Goal: Transaction & Acquisition: Purchase product/service

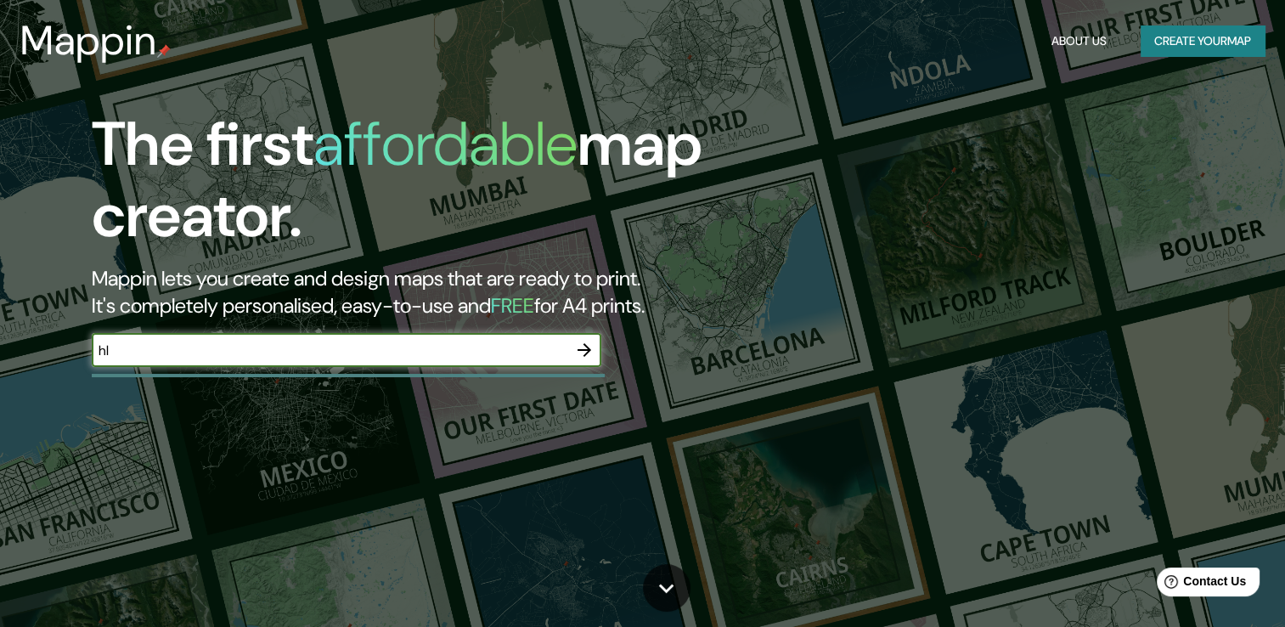
type input "h"
type input "ام الحمام"
click at [579, 348] on icon "button" at bounding box center [584, 350] width 20 height 20
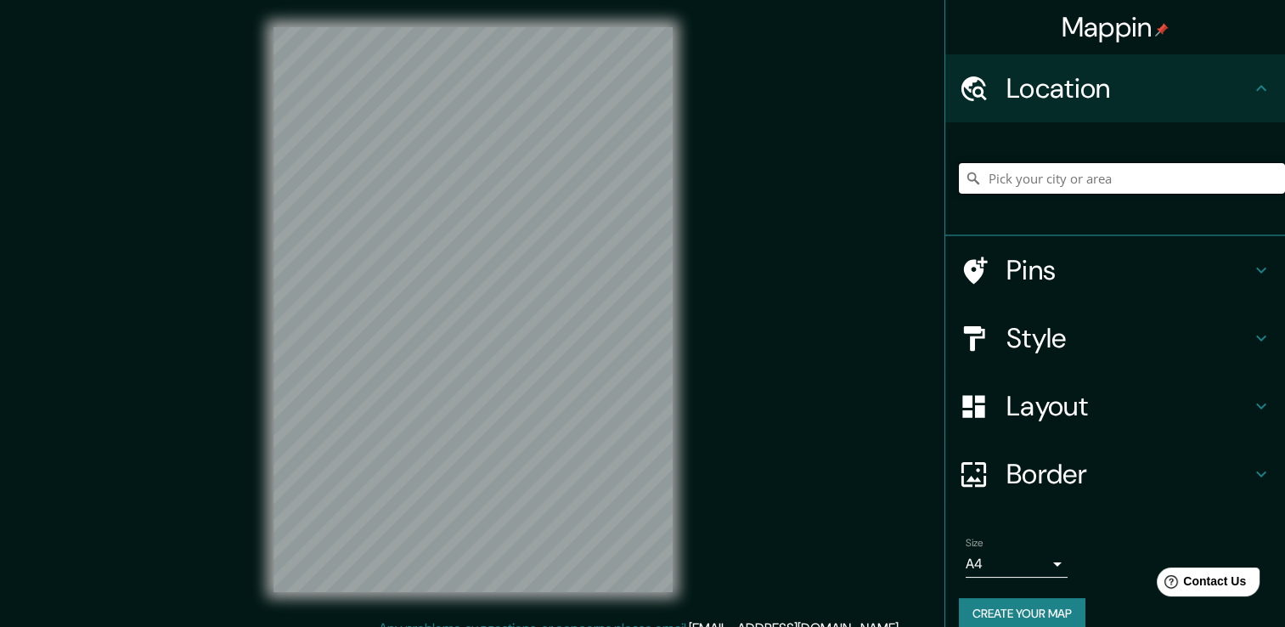
click at [1042, 186] on input "Pick your city or area" at bounding box center [1122, 178] width 326 height 31
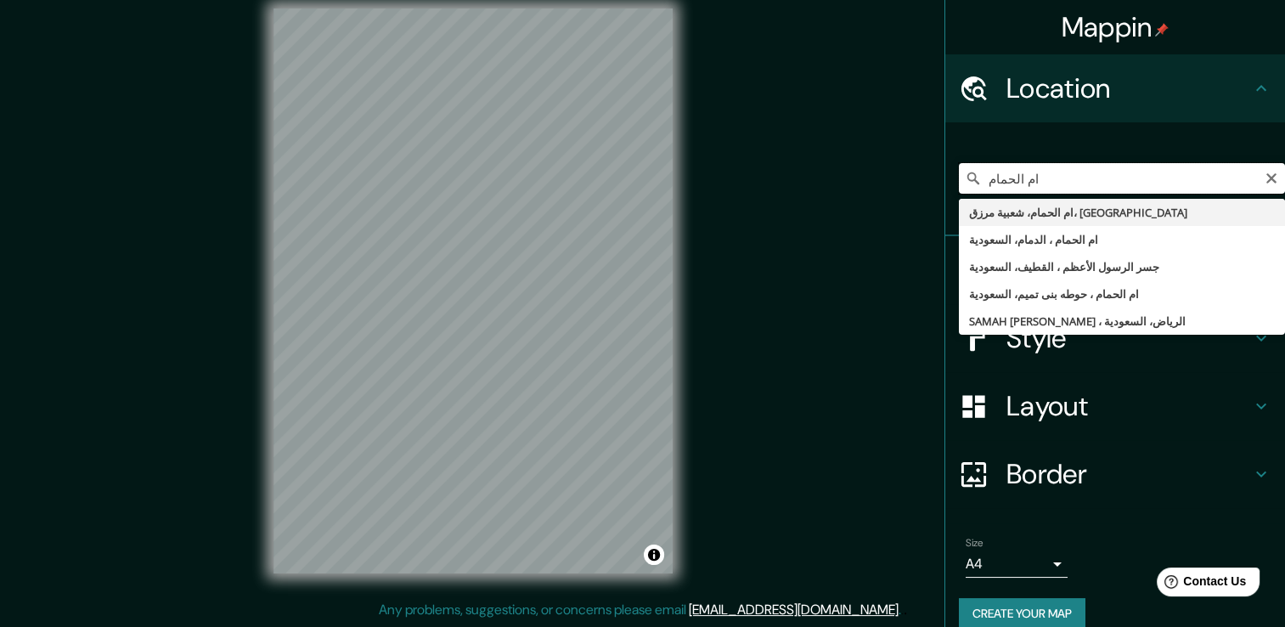
drag, startPoint x: 1037, startPoint y: 182, endPoint x: 893, endPoint y: 183, distance: 143.5
click at [893, 183] on div "Mappin Location ام ال[GEOGRAPHIC_DATA]، شعبية مرزق، [GEOGRAPHIC_DATA] [GEOGRAPH…" at bounding box center [642, 303] width 1285 height 645
click at [1060, 183] on input "ام الحمام" at bounding box center [1122, 178] width 326 height 31
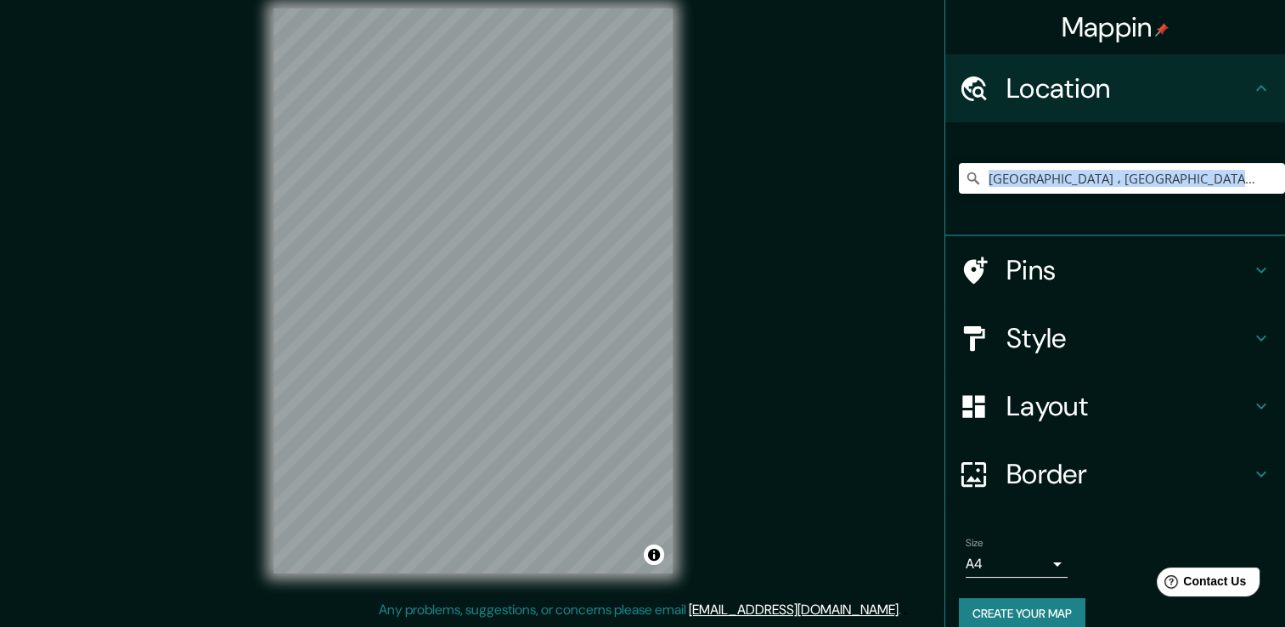
click at [1105, 233] on div "[GEOGRAPHIC_DATA] ، [GEOGRAPHIC_DATA]، [GEOGRAPHIC_DATA]" at bounding box center [1115, 179] width 340 height 114
click at [1006, 265] on h4 "Pins" at bounding box center [1128, 270] width 245 height 34
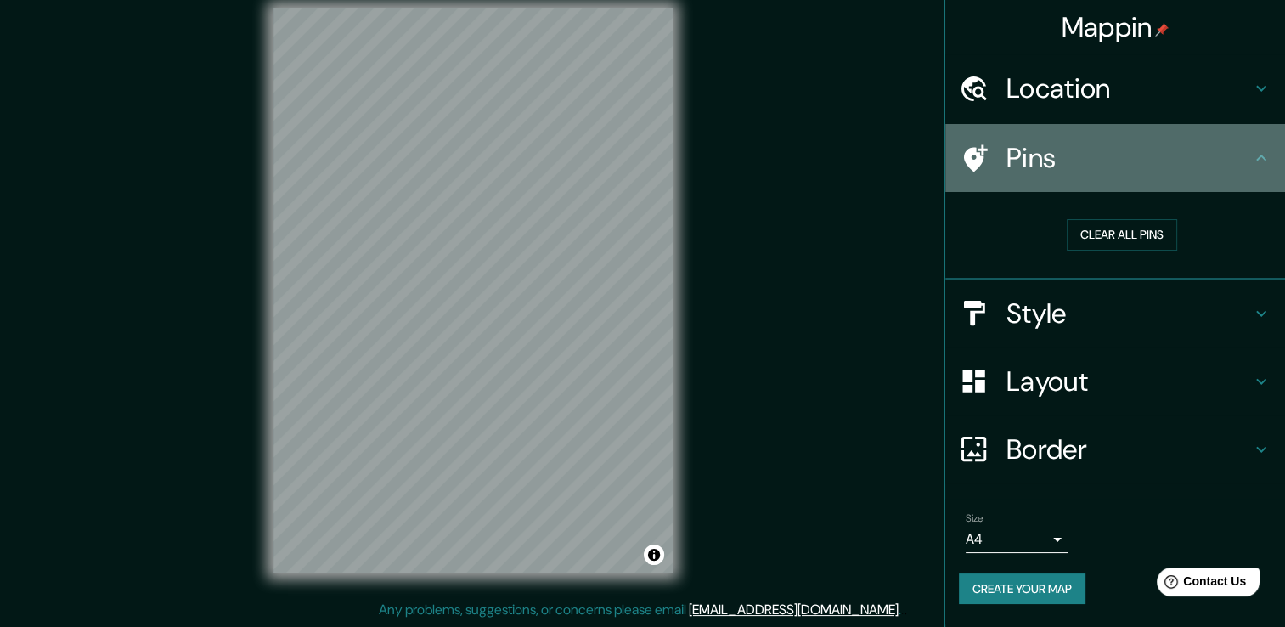
click at [1095, 155] on h4 "Pins" at bounding box center [1128, 158] width 245 height 34
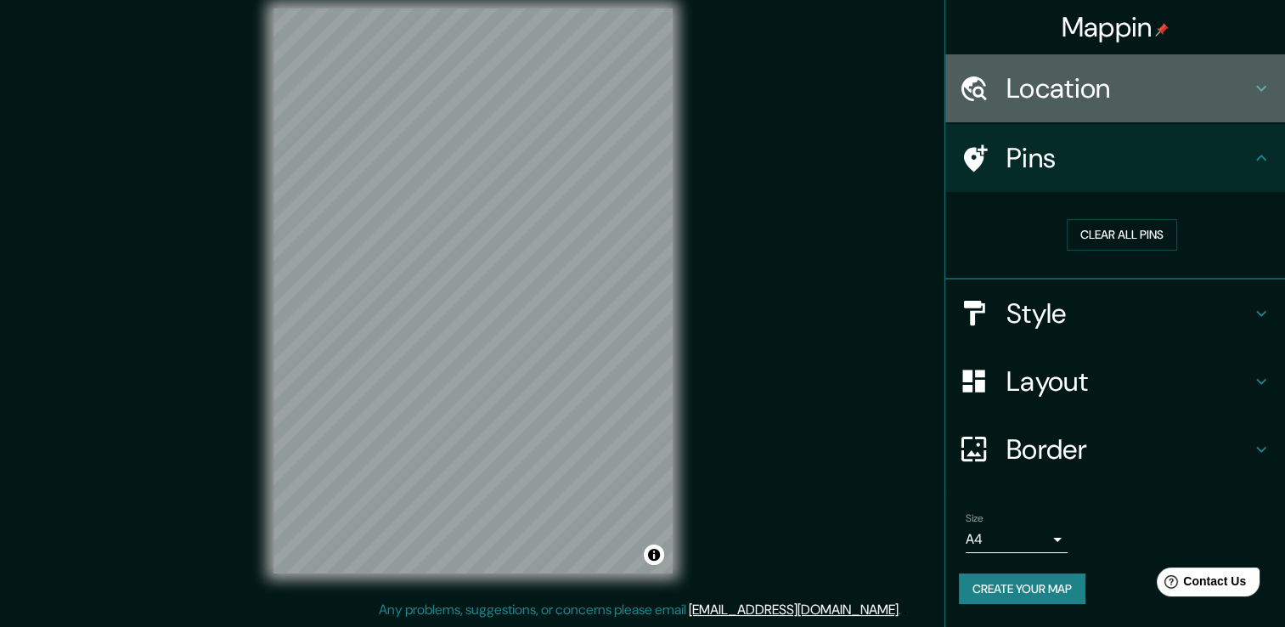
click at [1115, 89] on h4 "Location" at bounding box center [1128, 88] width 245 height 34
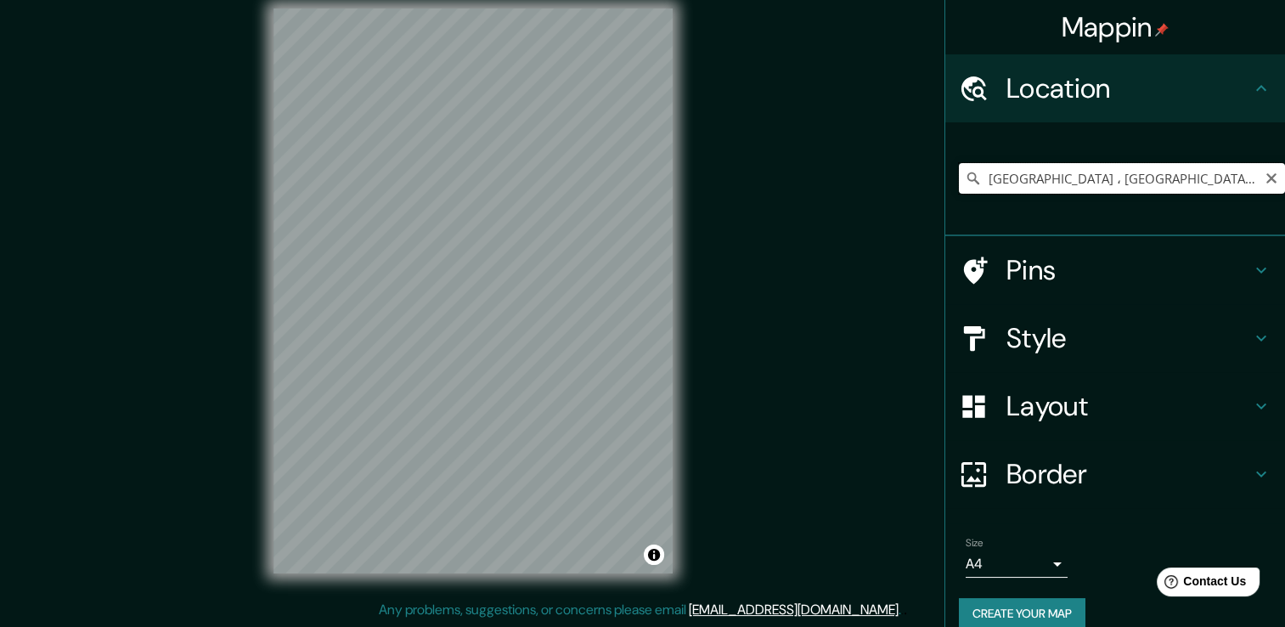
click at [1223, 184] on input "[GEOGRAPHIC_DATA] ، [GEOGRAPHIC_DATA]، [GEOGRAPHIC_DATA]" at bounding box center [1122, 178] width 326 height 31
click at [791, 301] on div "Mappin Location [GEOGRAPHIC_DATA] ، [GEOGRAPHIC_DATA]، ال[GEOGRAPHIC_DATA] Pins…" at bounding box center [642, 303] width 1285 height 645
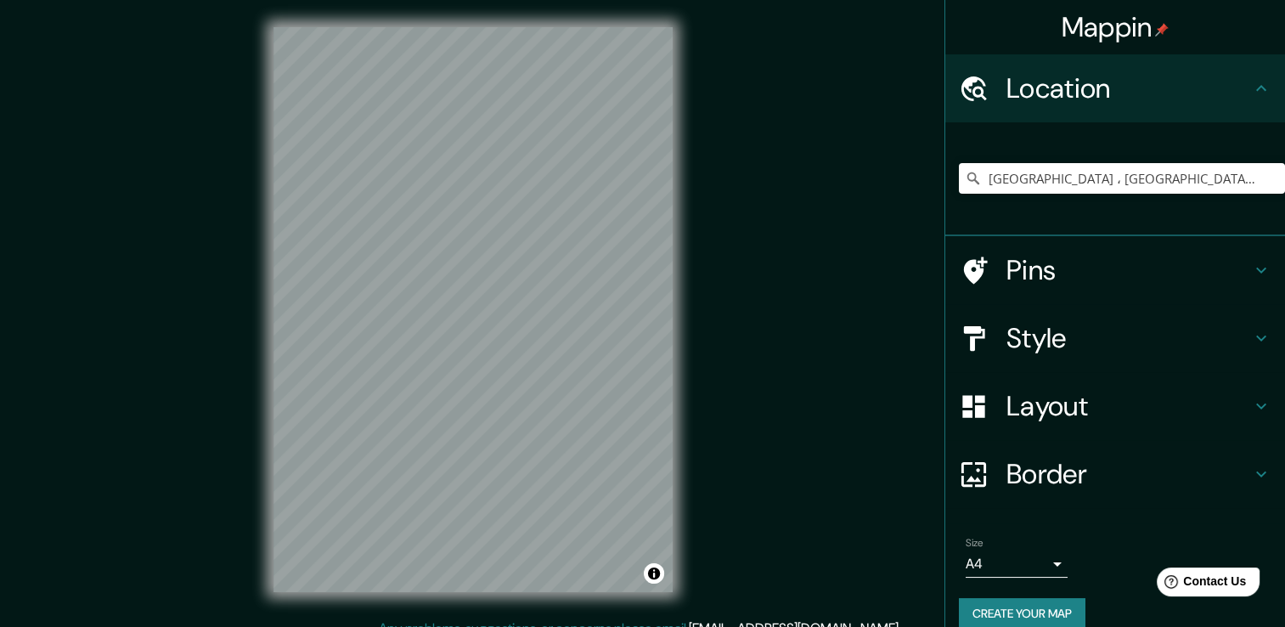
click at [1090, 356] on div "Style" at bounding box center [1115, 338] width 340 height 68
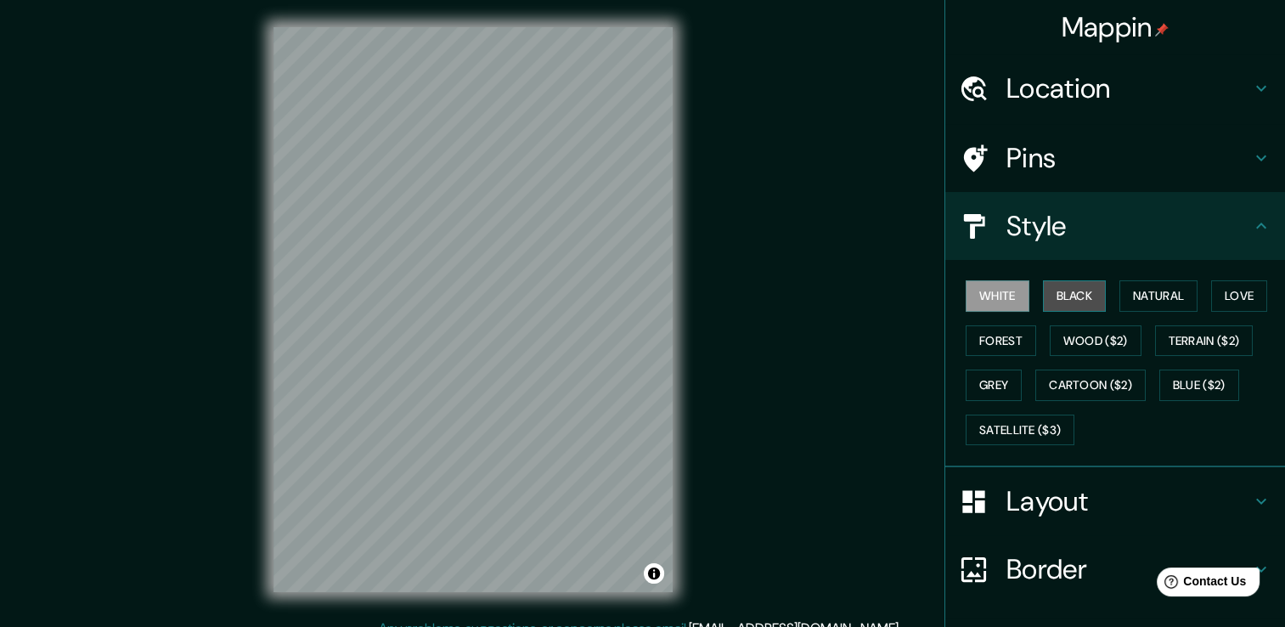
click at [1053, 302] on button "Black" at bounding box center [1075, 295] width 64 height 31
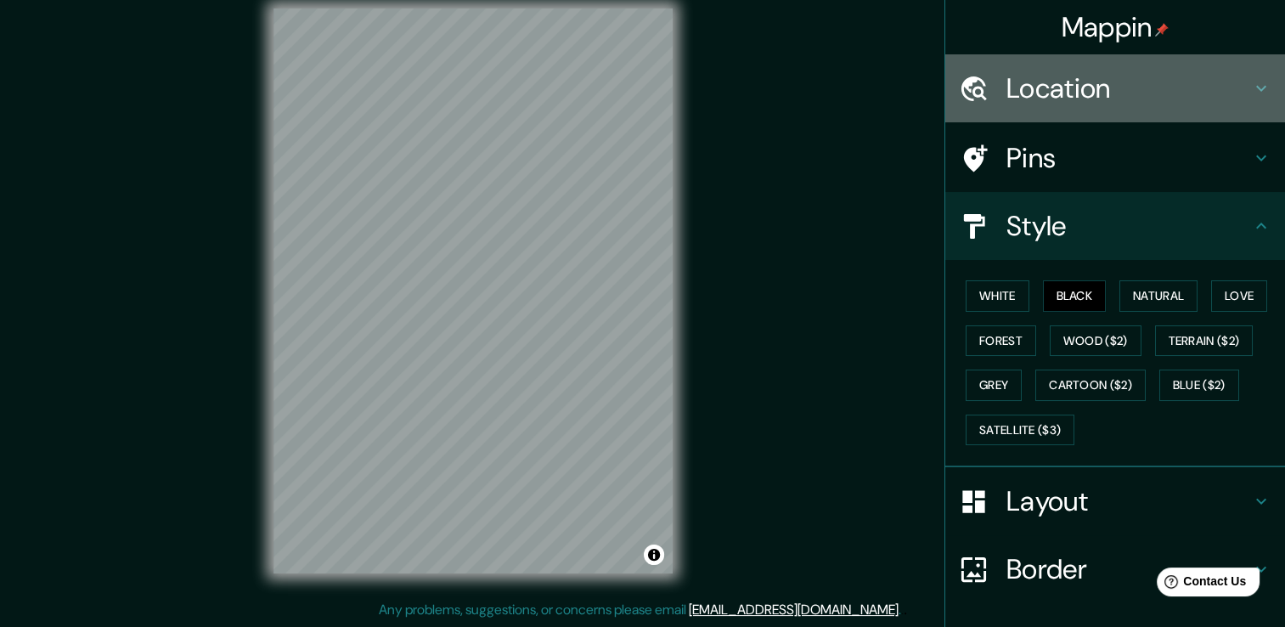
click at [1056, 79] on h4 "Location" at bounding box center [1128, 88] width 245 height 34
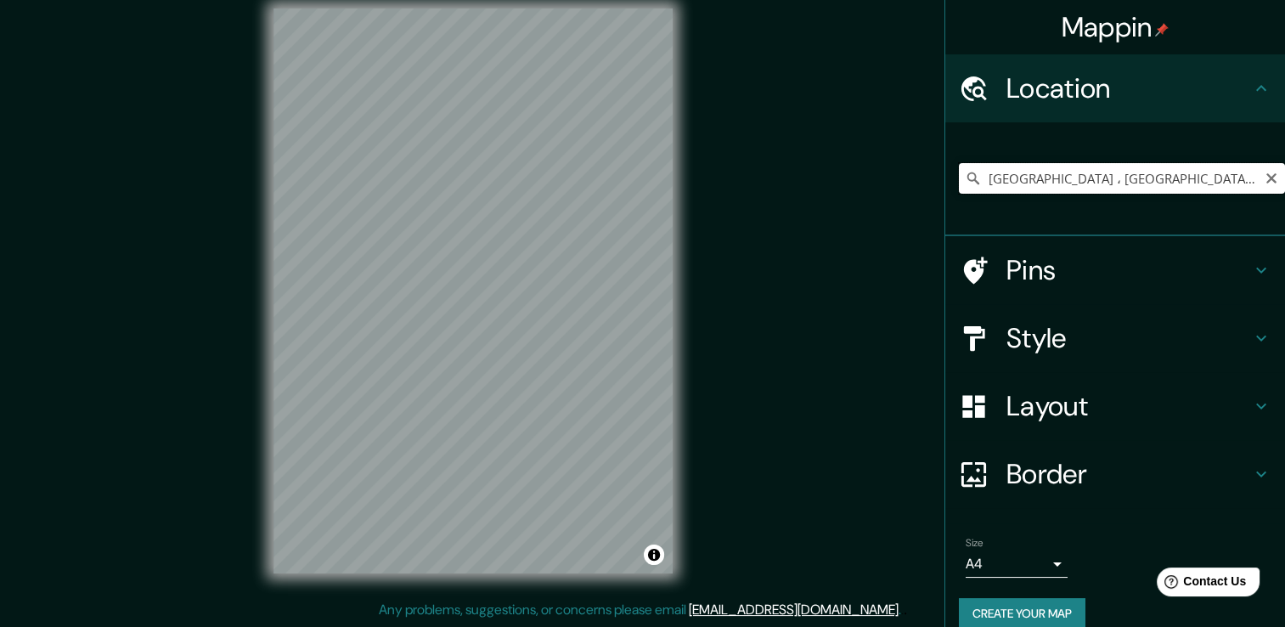
click at [1237, 178] on input "[GEOGRAPHIC_DATA] ، [GEOGRAPHIC_DATA]، [GEOGRAPHIC_DATA]" at bounding box center [1122, 178] width 326 height 31
paste input "⁦[GEOGRAPHIC_DATA]"
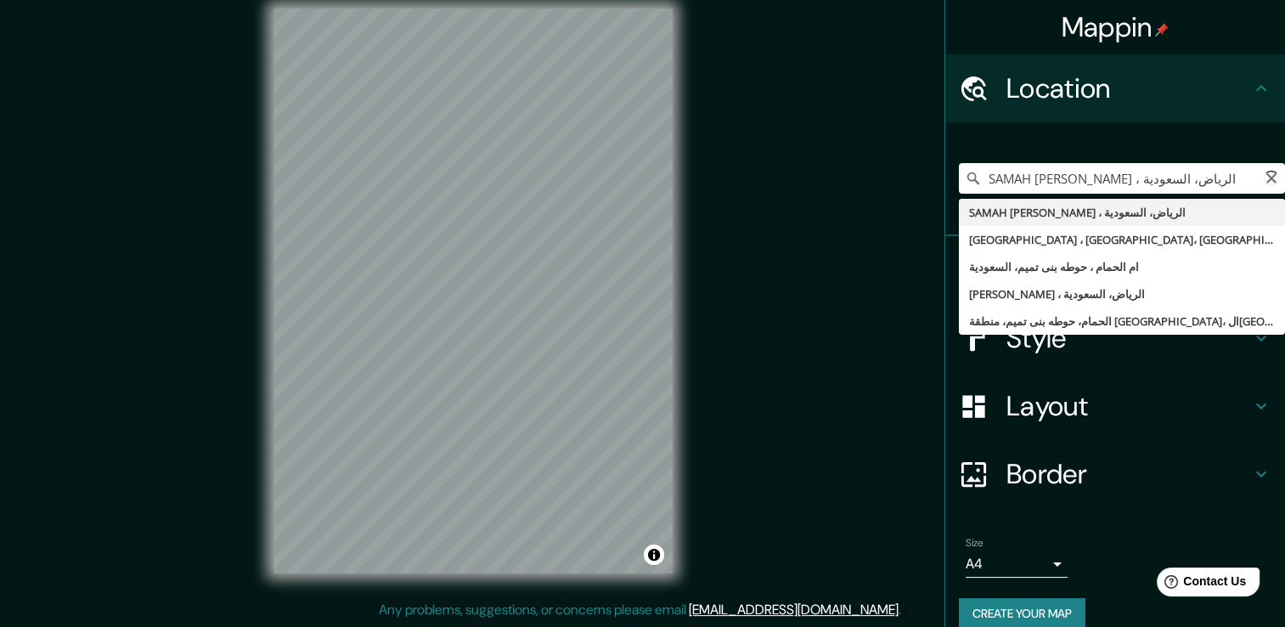
click at [1259, 177] on icon at bounding box center [1271, 178] width 24 height 24
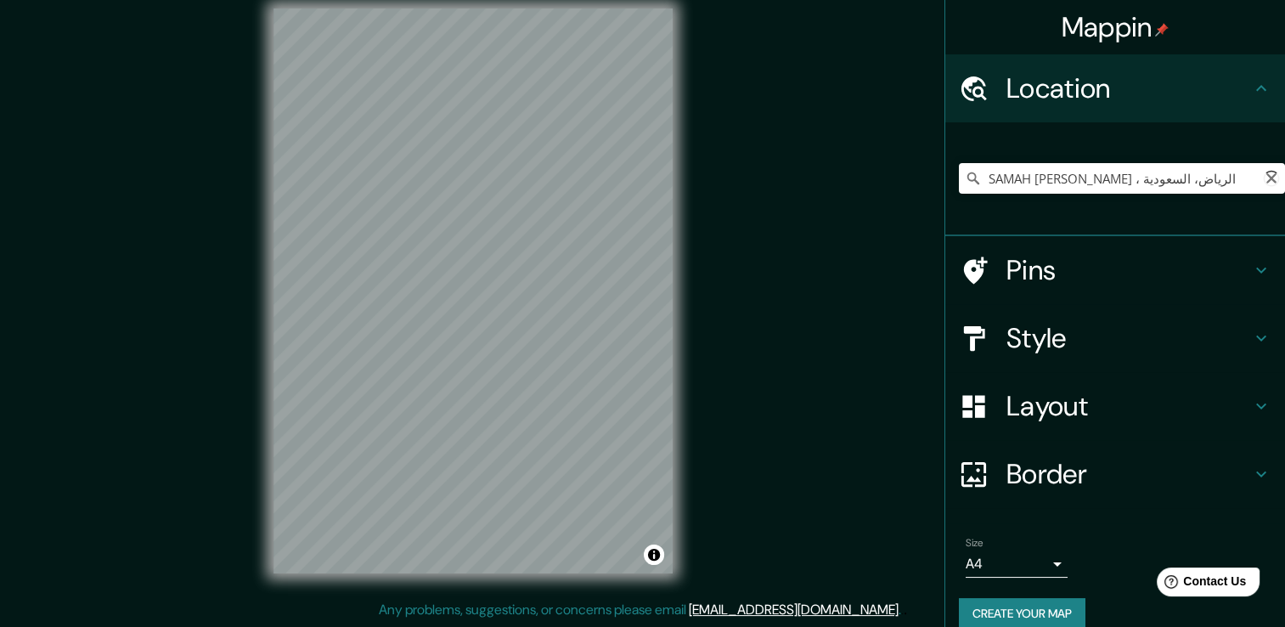
click at [1258, 182] on icon at bounding box center [1271, 178] width 27 height 27
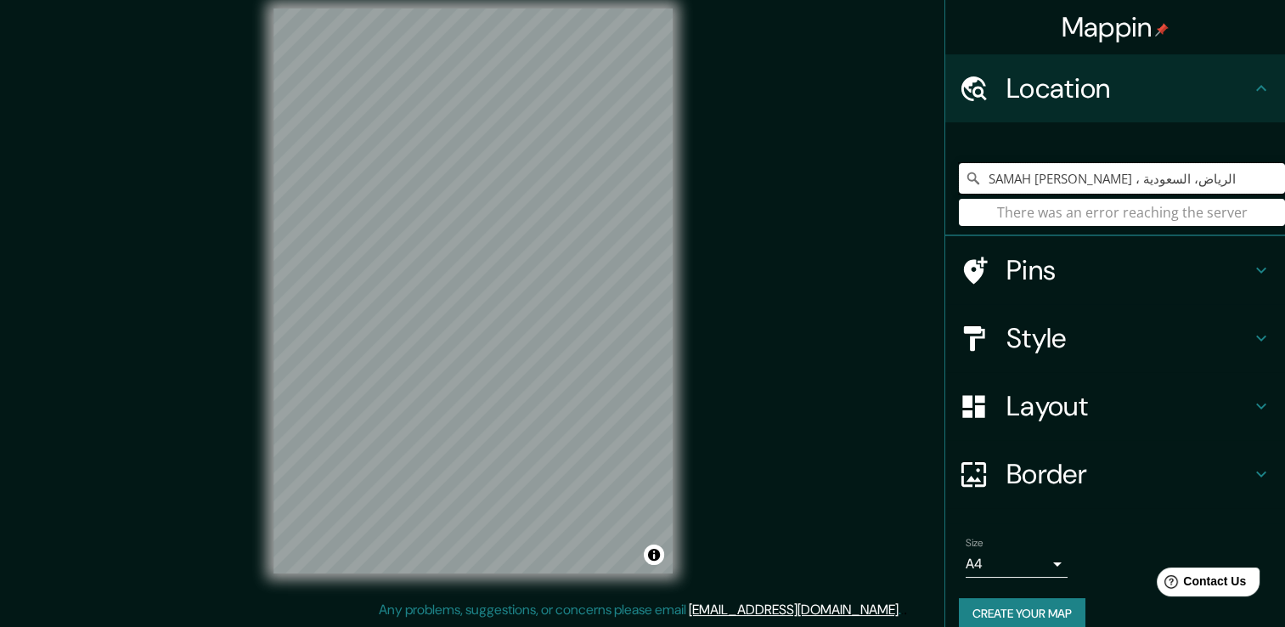
click at [1236, 182] on input "SAMAH [PERSON_NAME] ، الرياض، السعودية" at bounding box center [1122, 178] width 326 height 31
paste input "⁦[GEOGRAPHIC_DATA]"
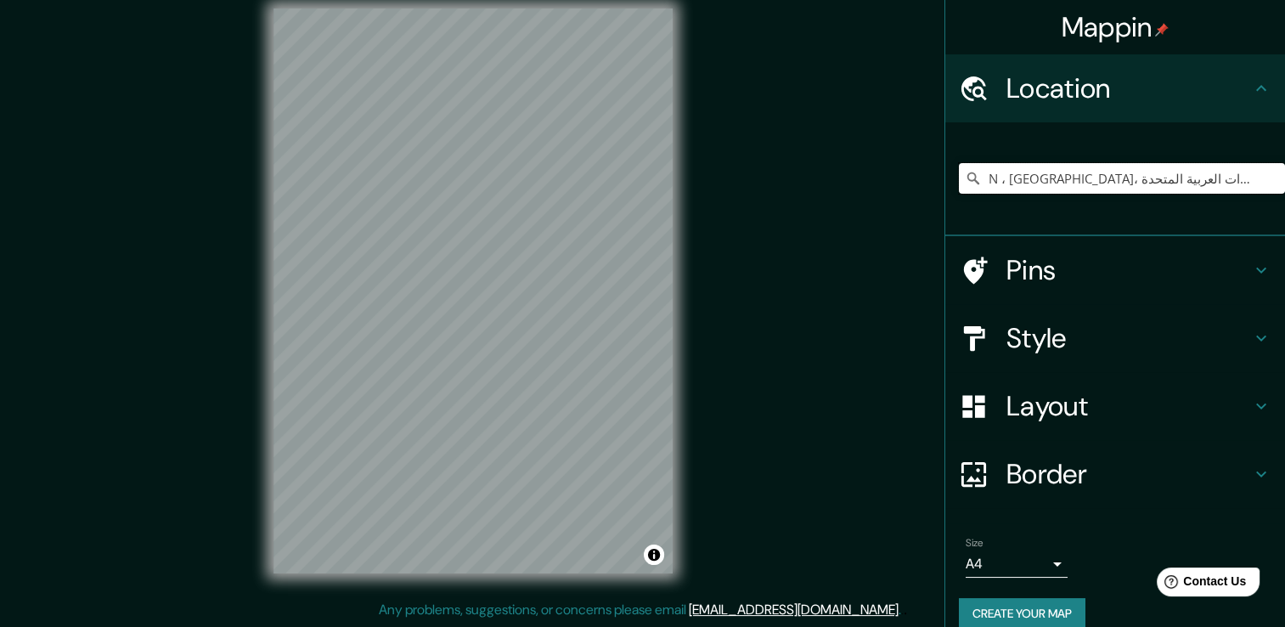
click at [1226, 178] on input "N ، [GEOGRAPHIC_DATA]، الإمارات العربية المتحدة" at bounding box center [1122, 178] width 326 height 31
drag, startPoint x: 1226, startPoint y: 178, endPoint x: 955, endPoint y: 250, distance: 280.1
click at [955, 250] on ul "Location [GEOGRAPHIC_DATA] ، [GEOGRAPHIC_DATA]، [GEOGRAPHIC_DATA] العربية المتح…" at bounding box center [1115, 351] width 340 height 595
paste input "⁦[GEOGRAPHIC_DATA]"
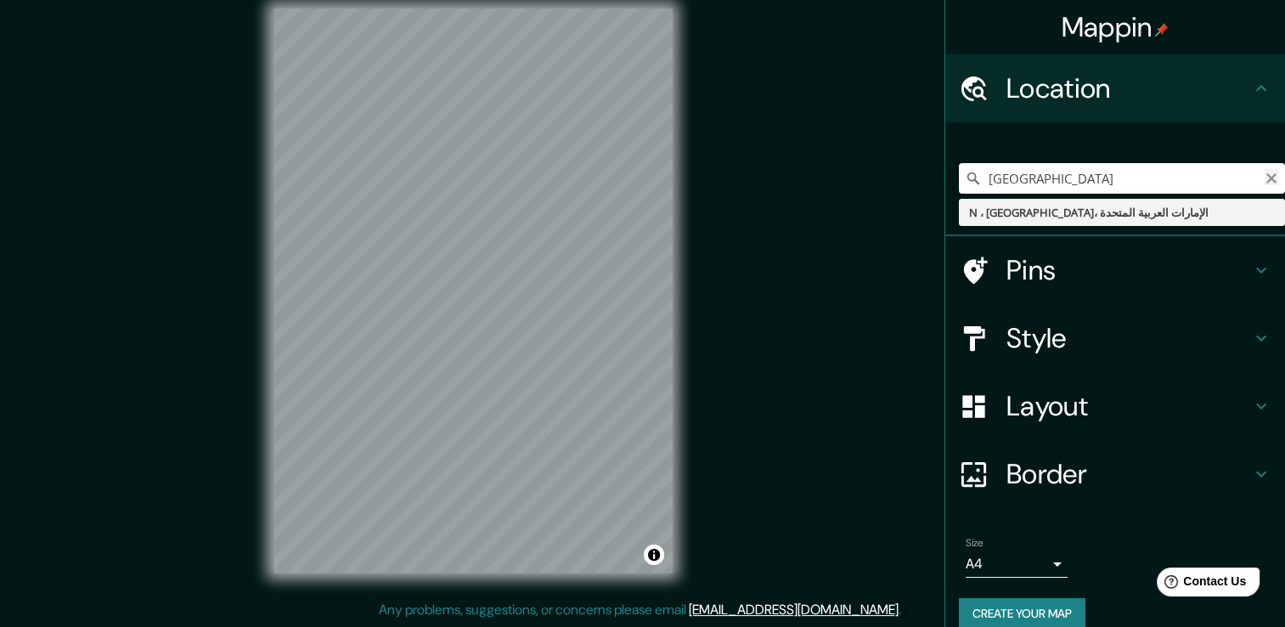
type input "⁦[GEOGRAPHIC_DATA]⁩"
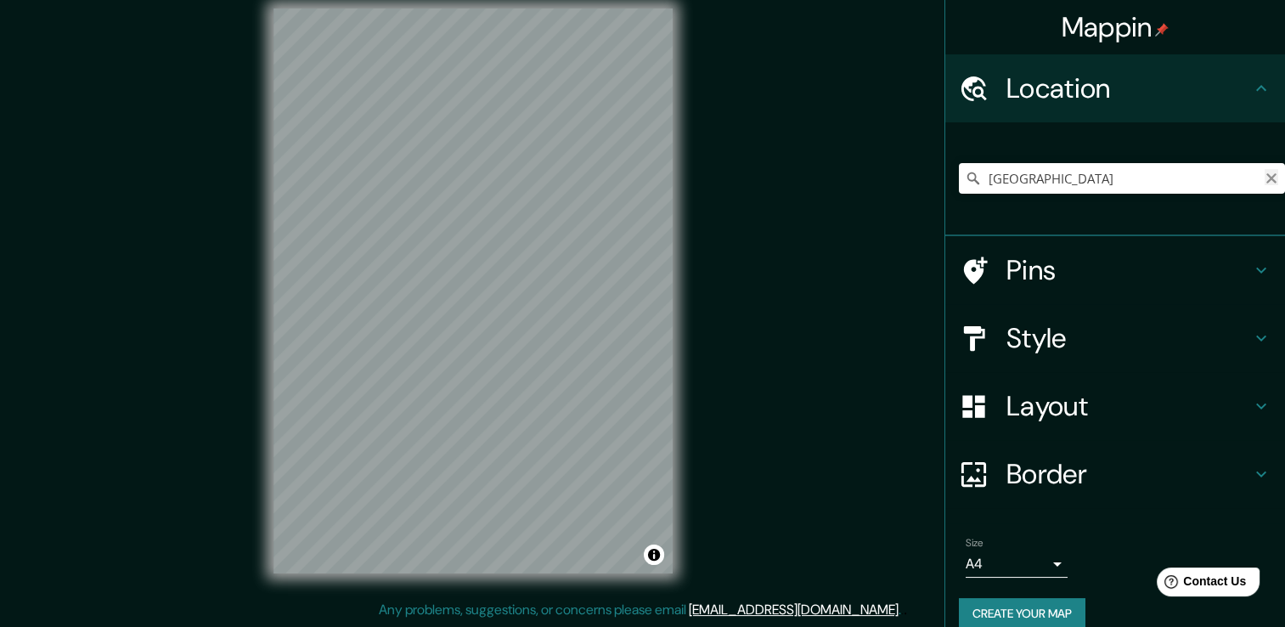
click at [1264, 177] on icon "Clear" at bounding box center [1271, 179] width 14 height 14
click at [1011, 178] on input "Pick your city or area" at bounding box center [1122, 178] width 326 height 31
paste input "MMV5+8MH Umm Al Hamam Al Sharqi, [GEOGRAPHIC_DATA]"
click at [1230, 177] on input "Al Hamar Al Sharqi ، الرياض، السعودية" at bounding box center [1122, 178] width 326 height 31
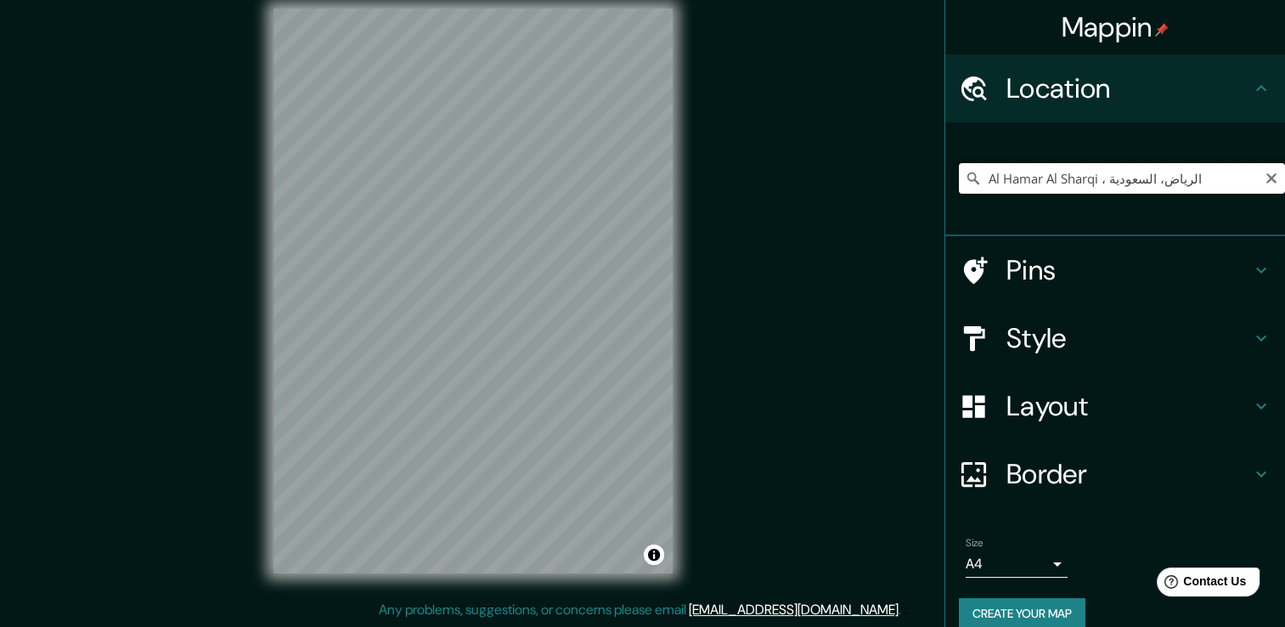
click at [1230, 177] on input "Al Hamar Al Sharqi ، الرياض، السعودية" at bounding box center [1122, 178] width 326 height 31
paste input "MMV5+8MH Umm Al Hamam Al Sharqi, [GEOGRAPHIC_DATA]"
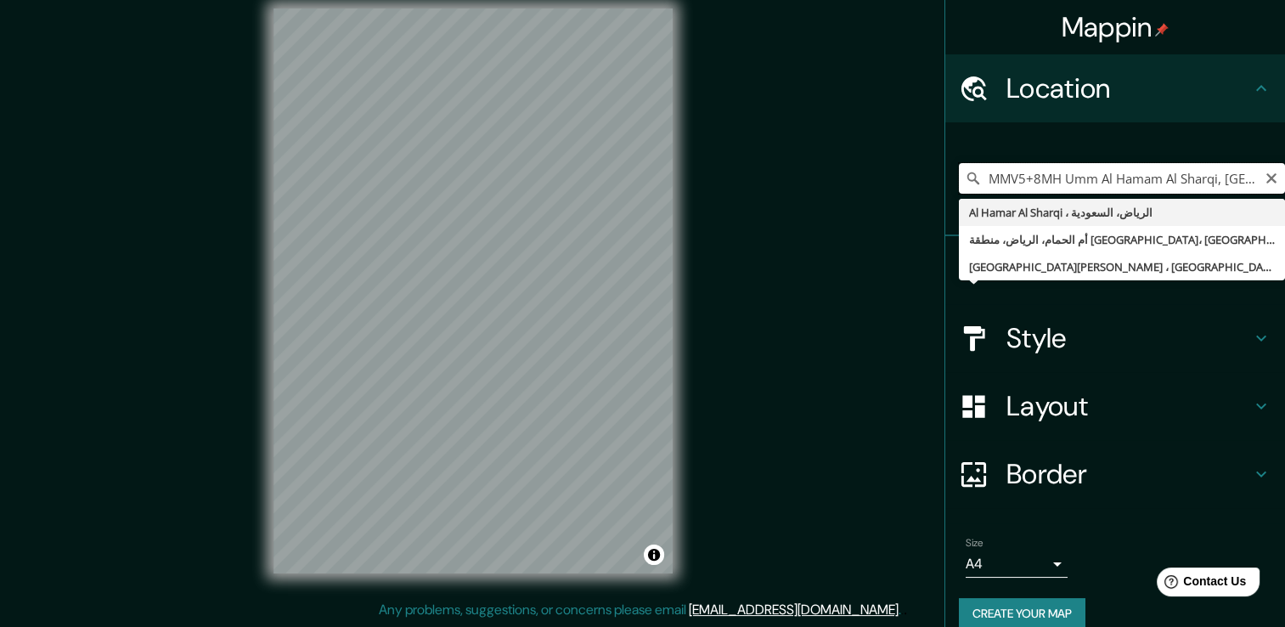
scroll to position [0, 10]
type input "MMV5+8MH Umm Al Hamam Al Sharqi, [GEOGRAPHIC_DATA]"
click at [1264, 179] on icon "Clear" at bounding box center [1271, 179] width 14 height 14
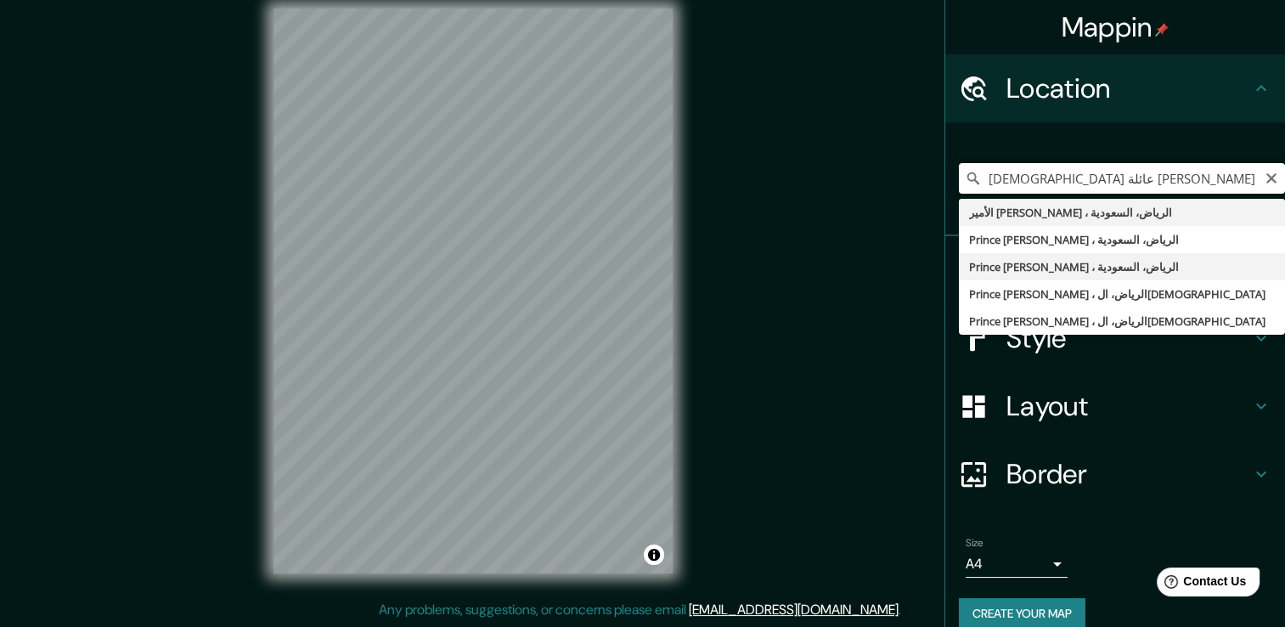
type input "Prince [PERSON_NAME] ، الرياض، السعودية"
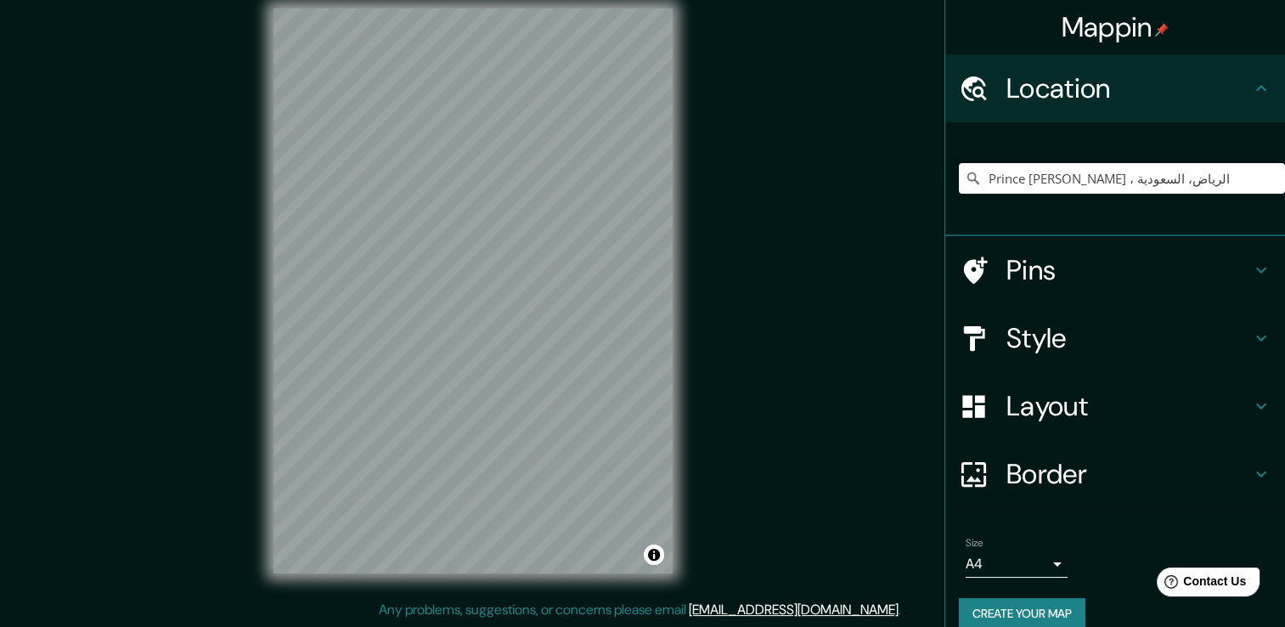
click at [1046, 620] on button "Create your map" at bounding box center [1022, 613] width 127 height 31
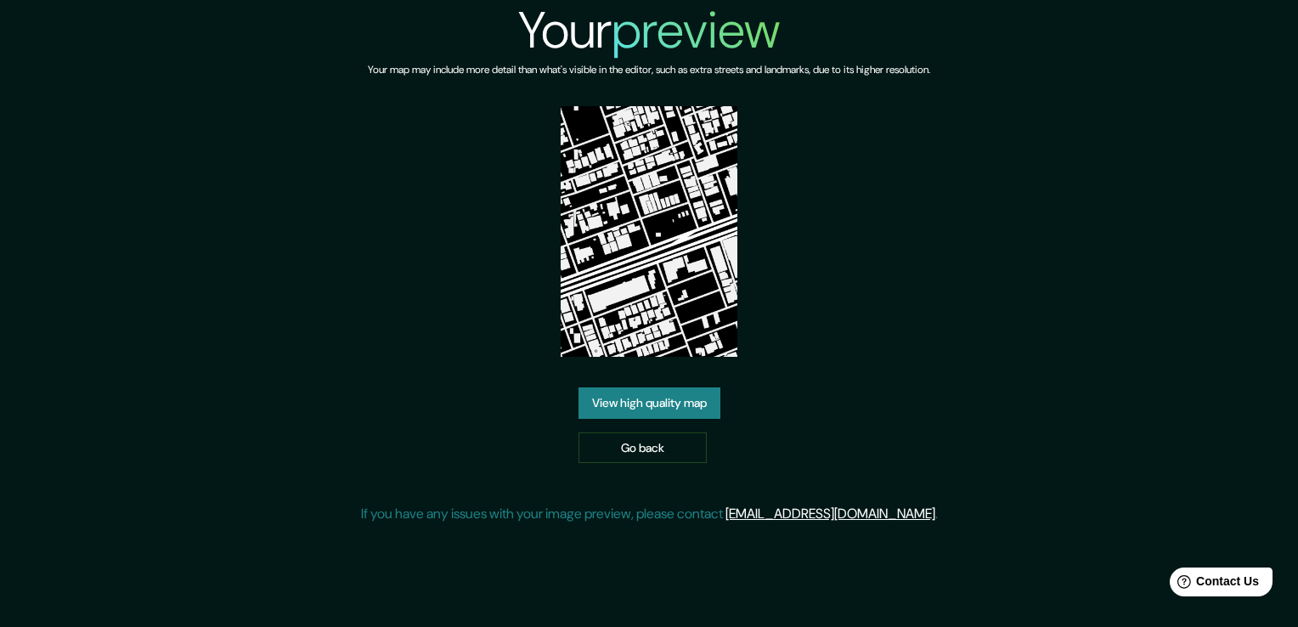
click at [683, 391] on link "View high quality map" at bounding box center [649, 402] width 142 height 31
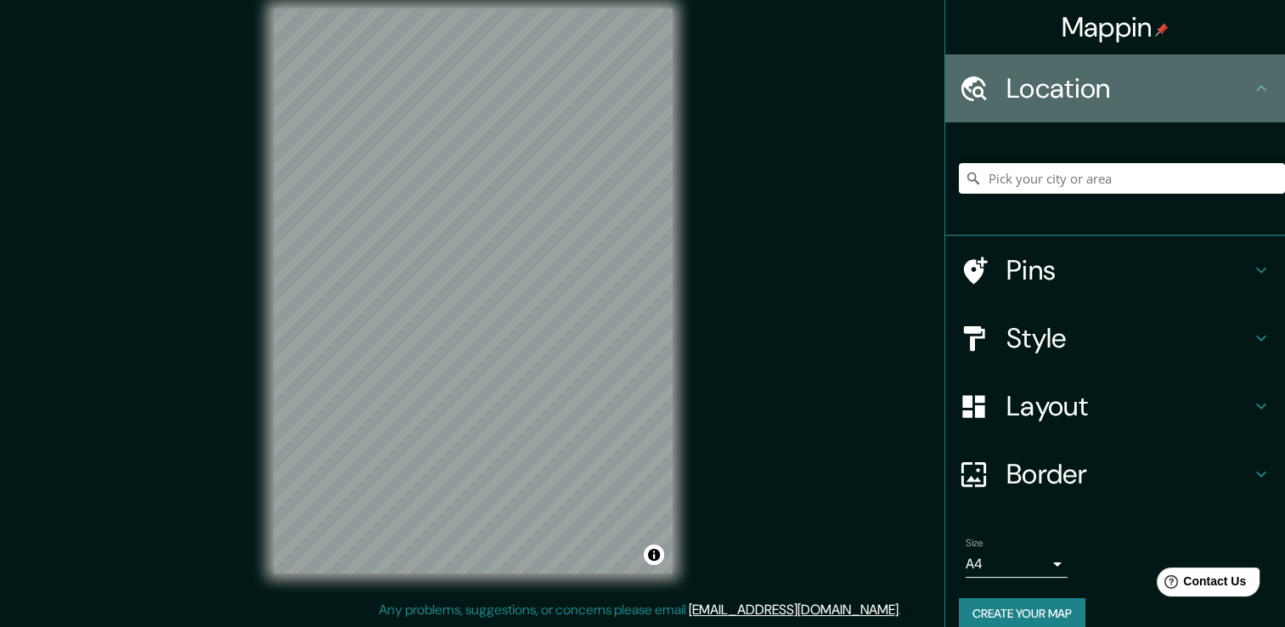
click at [1242, 99] on div "Location" at bounding box center [1115, 88] width 340 height 68
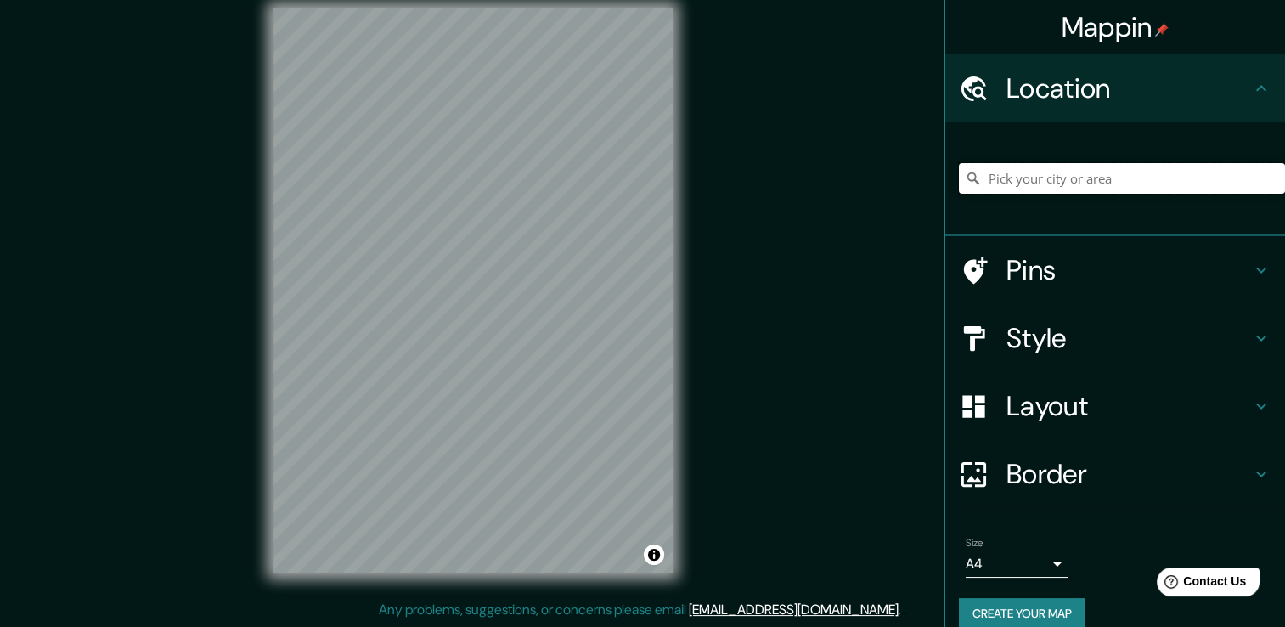
click at [1250, 174] on input "Pick your city or area" at bounding box center [1122, 178] width 326 height 31
click at [1229, 188] on input "Pick your city or area" at bounding box center [1122, 178] width 326 height 31
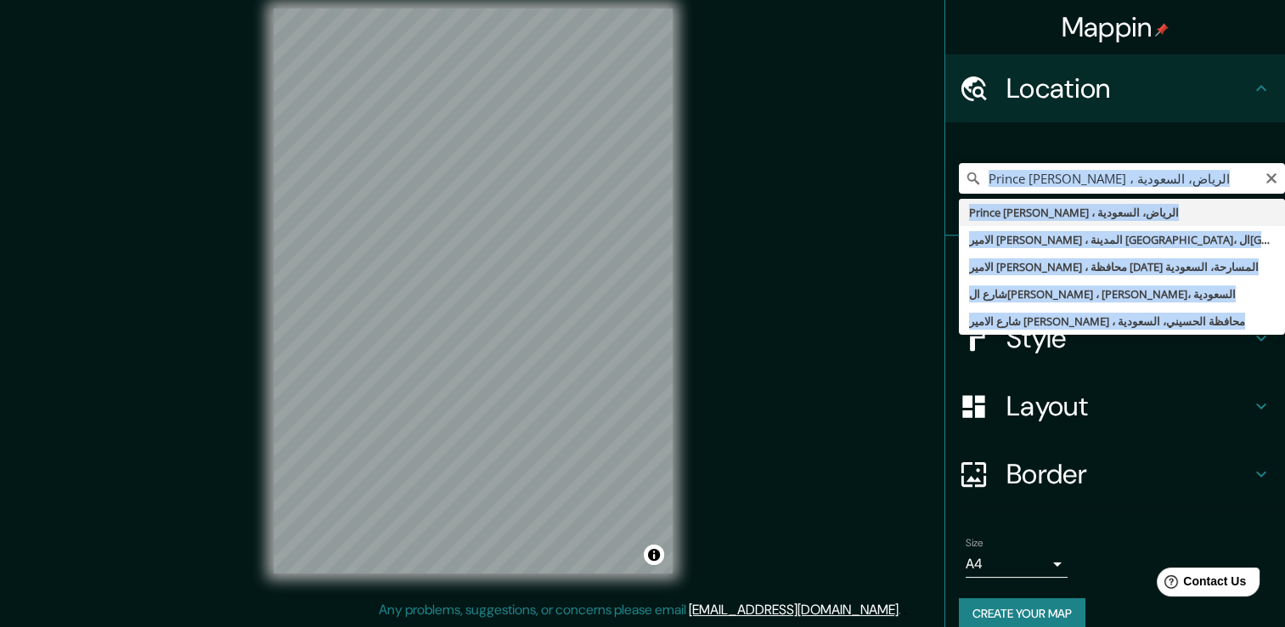
click at [1180, 212] on div "Prince Mohammed Ibn Abdulaziz Al S'Aud ، الرياض، السعودية Prince Mohammed Ibn A…" at bounding box center [1122, 178] width 326 height 85
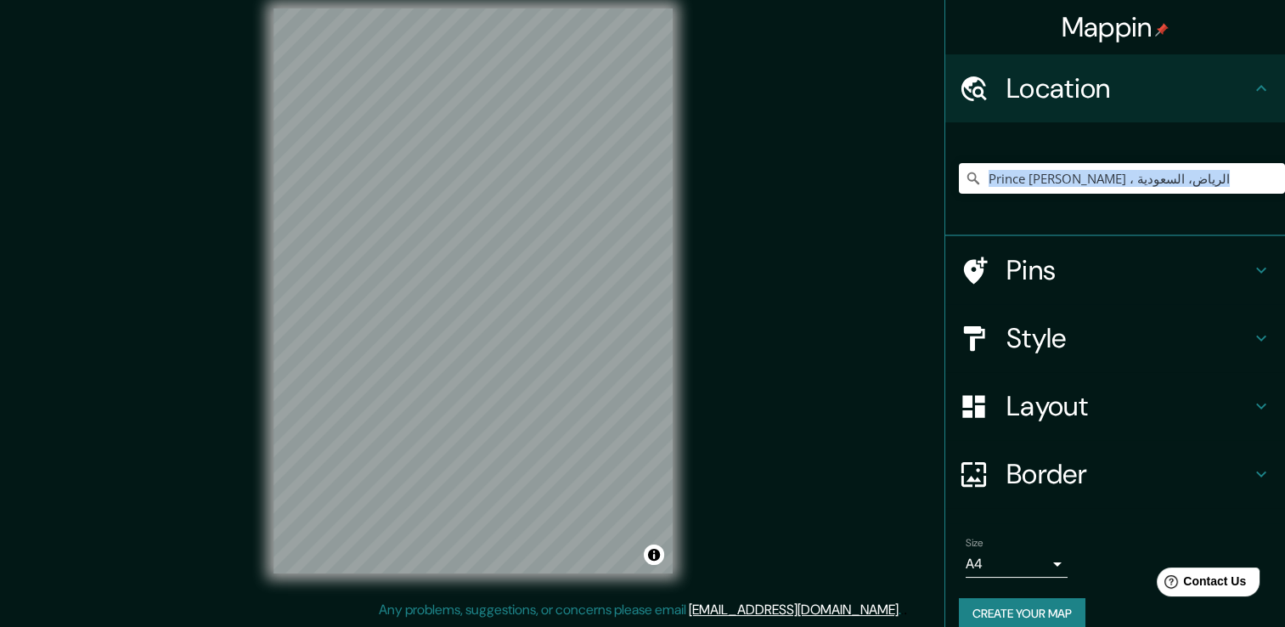
click at [1071, 354] on h4 "Style" at bounding box center [1128, 338] width 245 height 34
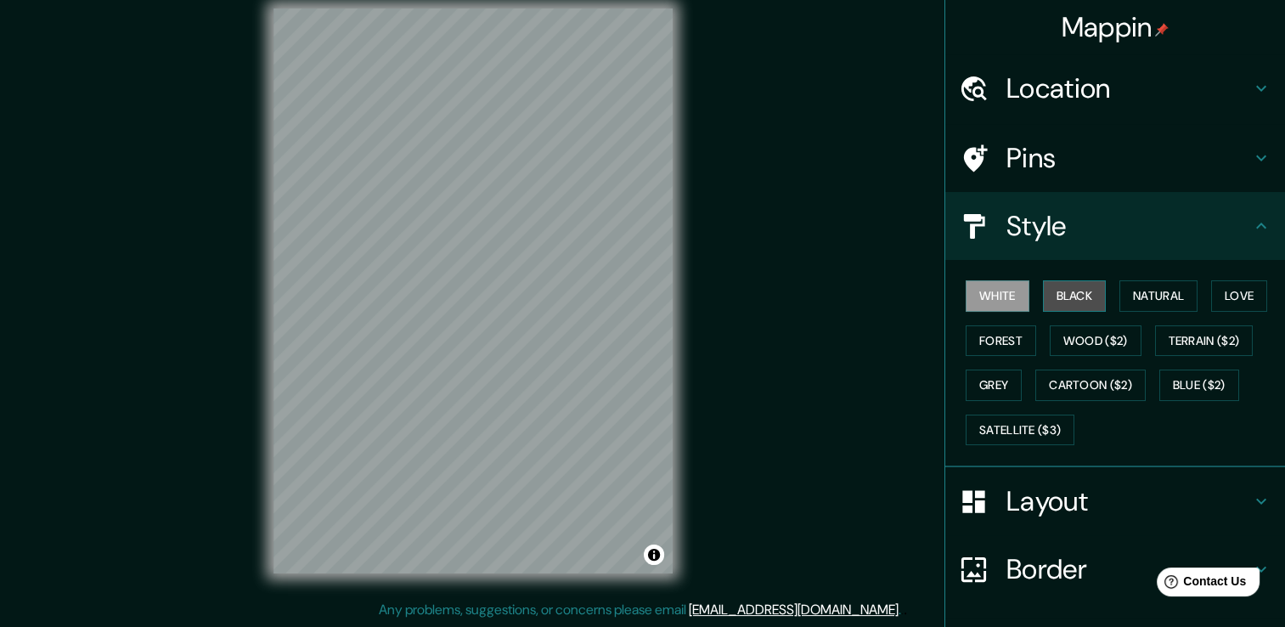
click at [1063, 297] on button "Black" at bounding box center [1075, 295] width 64 height 31
click at [633, 343] on div at bounding box center [640, 337] width 14 height 14
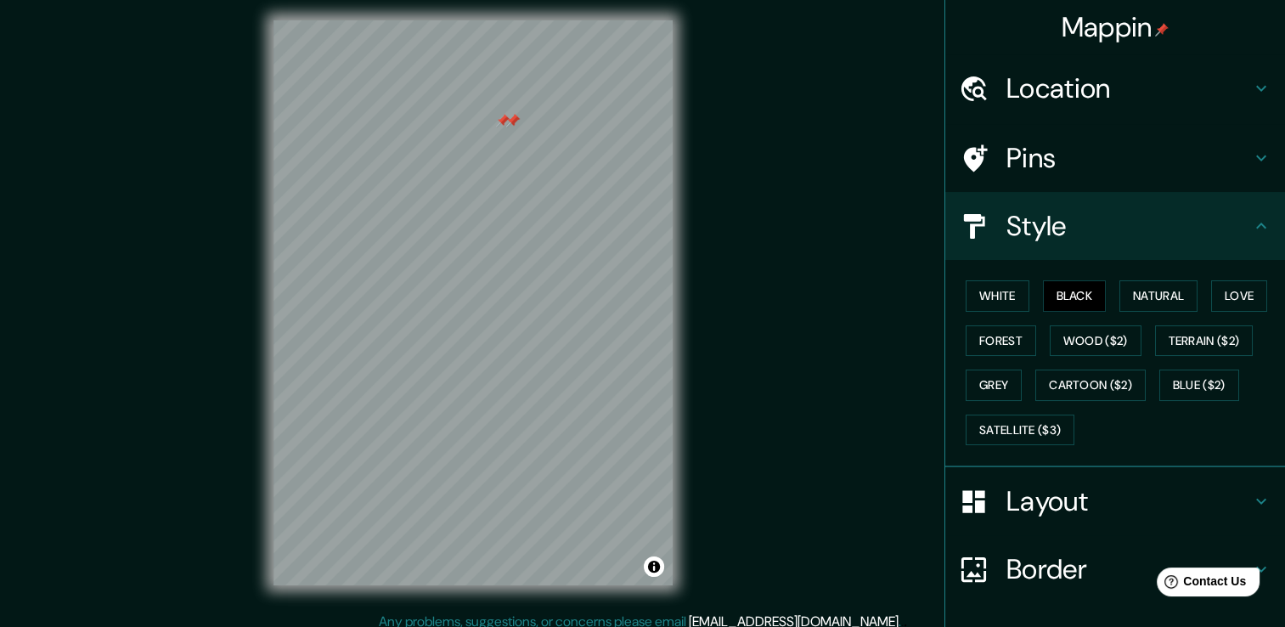
scroll to position [19, 0]
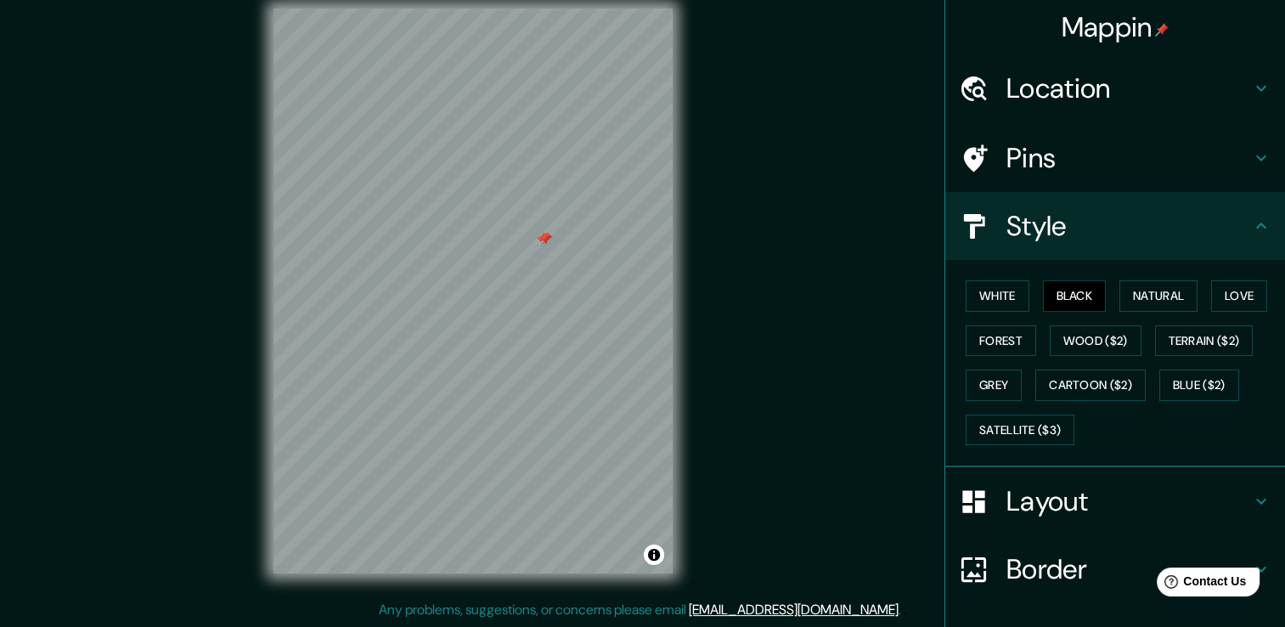
click at [1058, 80] on h4 "Location" at bounding box center [1128, 88] width 245 height 34
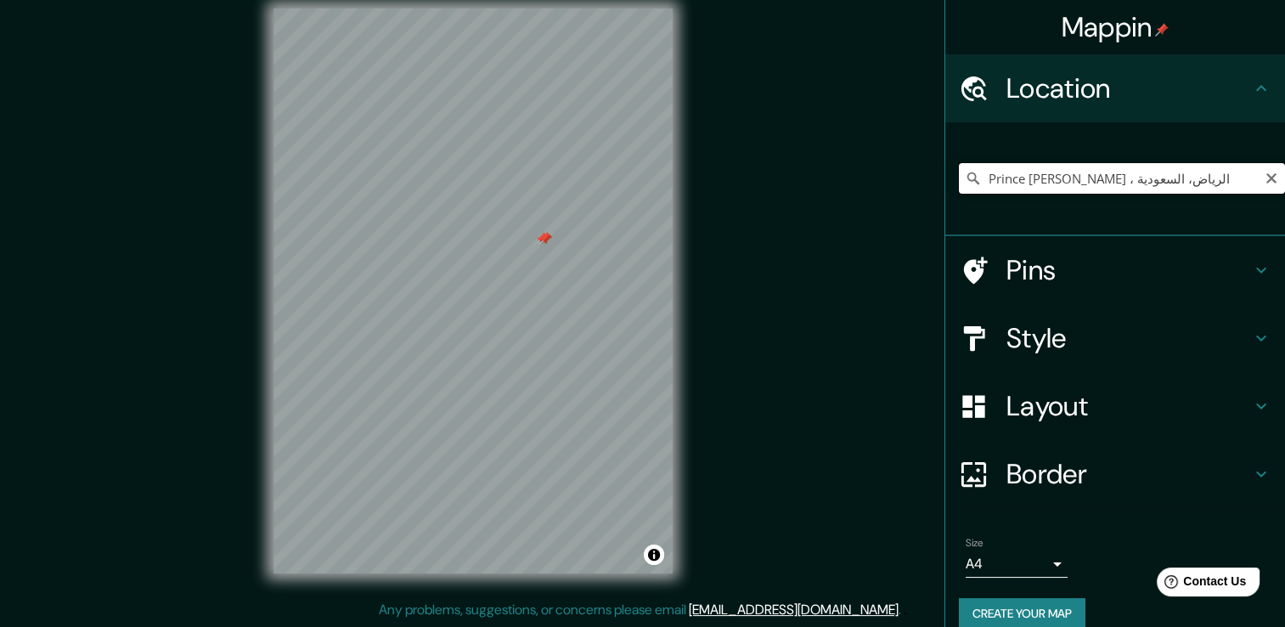
click at [1174, 175] on input "Prince [PERSON_NAME] ، الرياض، السعودية" at bounding box center [1122, 178] width 326 height 31
drag, startPoint x: 1239, startPoint y: 176, endPoint x: 1227, endPoint y: 196, distance: 23.6
click at [1236, 182] on input "Prince [PERSON_NAME] ، الرياض، السعودية" at bounding box center [1122, 178] width 326 height 31
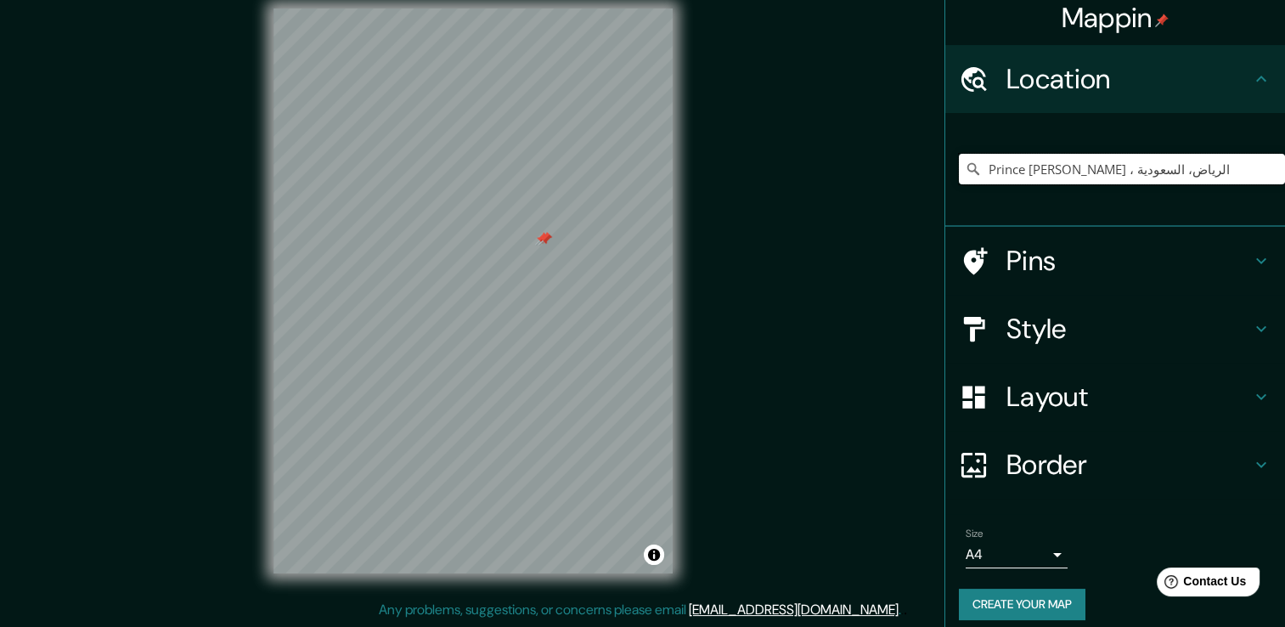
scroll to position [21, 0]
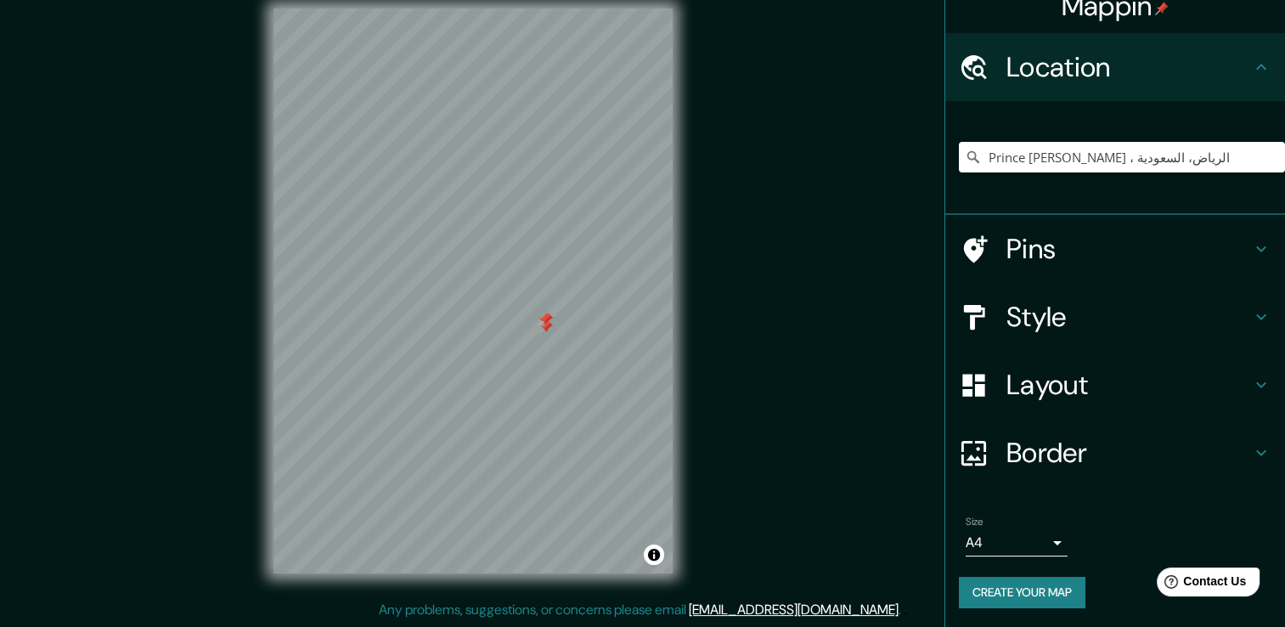
click at [1119, 256] on h4 "Pins" at bounding box center [1128, 249] width 245 height 34
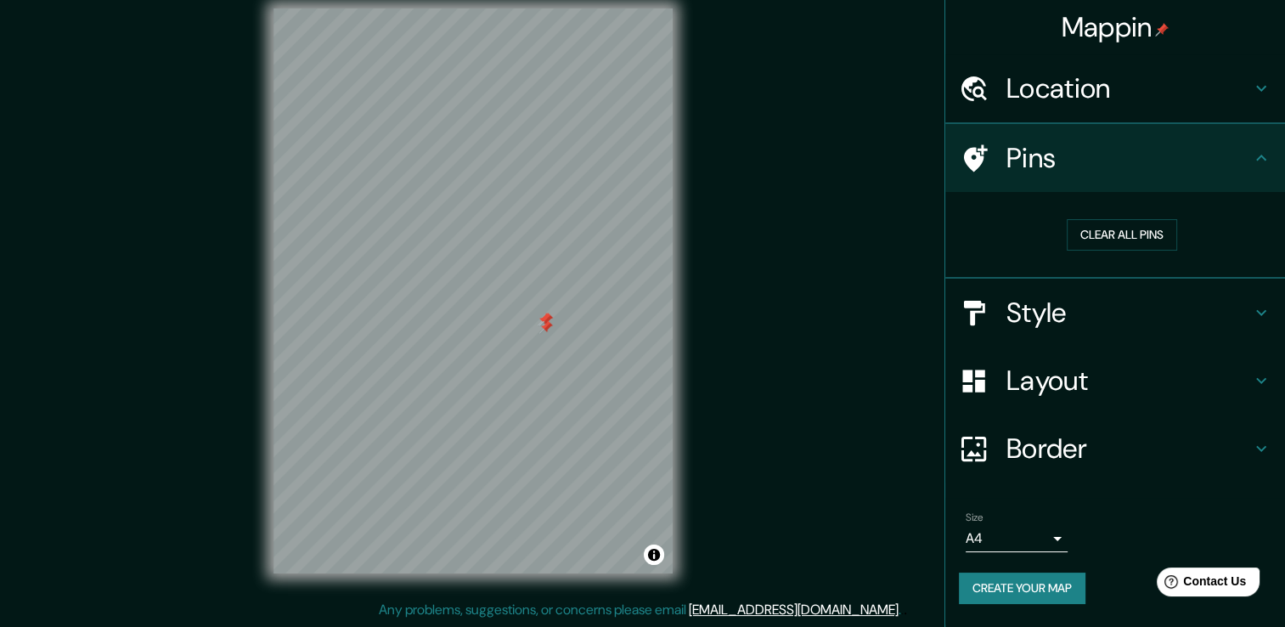
scroll to position [0, 0]
click at [1158, 230] on button "Clear all pins" at bounding box center [1122, 234] width 110 height 31
click at [1113, 51] on div "Mappin" at bounding box center [1115, 27] width 340 height 54
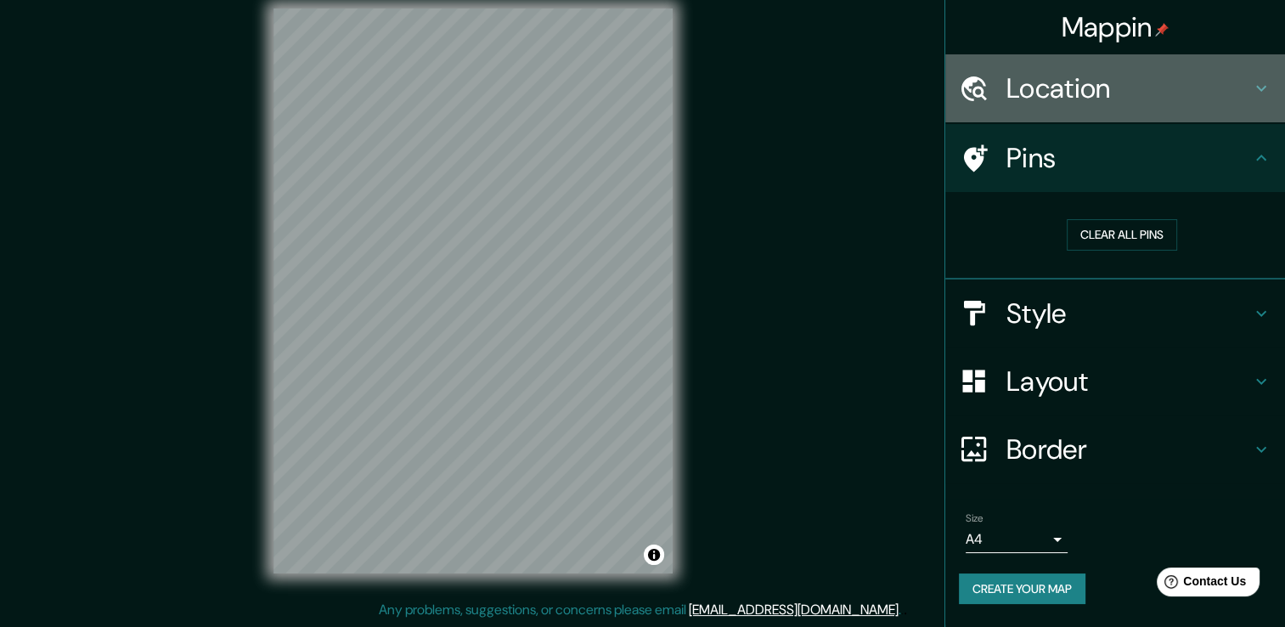
click at [1123, 71] on div "Location" at bounding box center [1115, 88] width 340 height 68
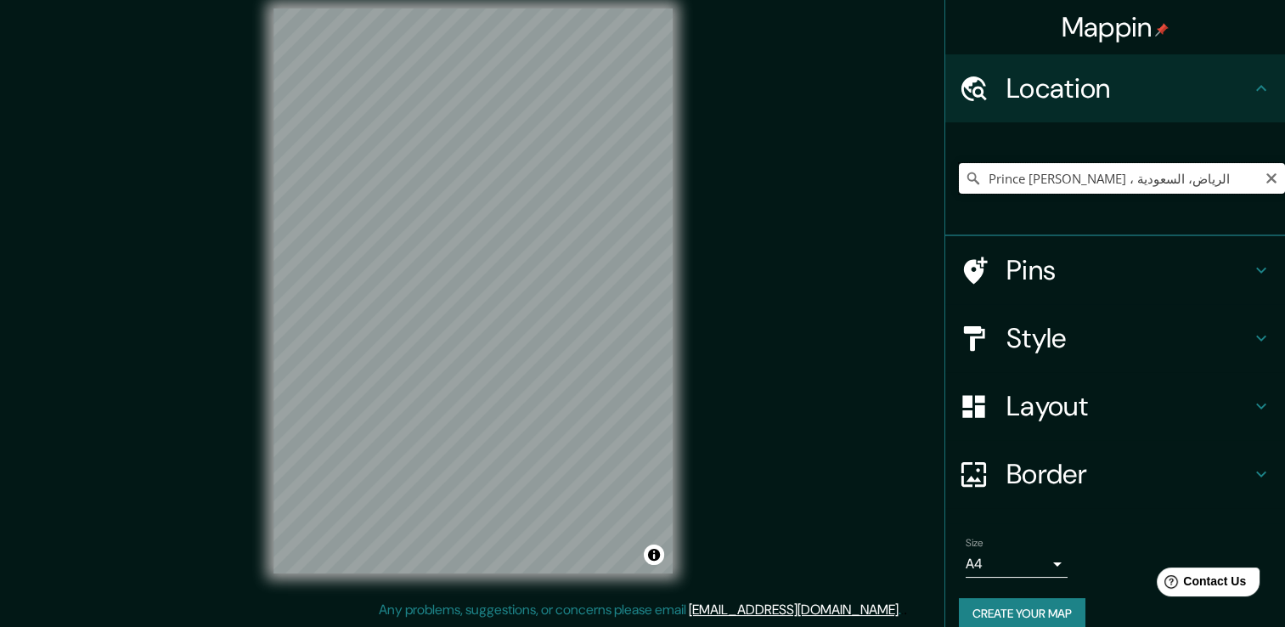
drag, startPoint x: 1212, startPoint y: 186, endPoint x: 1196, endPoint y: 195, distance: 18.6
click at [1211, 186] on input "Prince [PERSON_NAME] ، الرياض، السعودية" at bounding box center [1122, 178] width 326 height 31
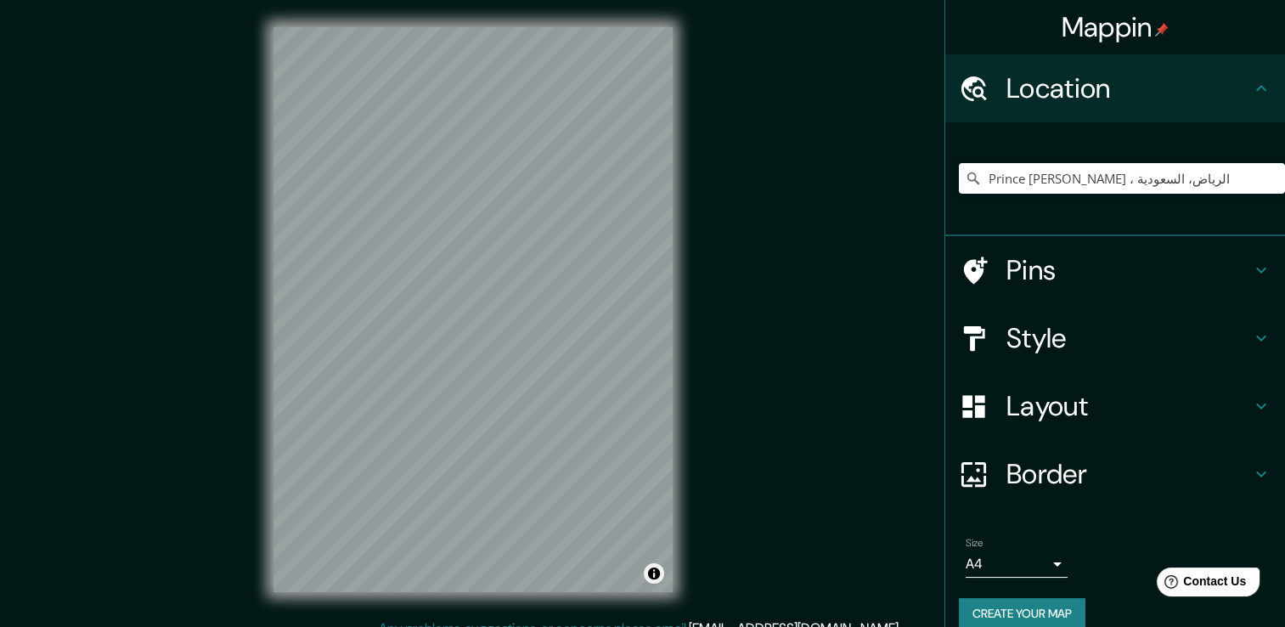
click at [656, 562] on div "© Mapbox © OpenStreetMap Improve this map" at bounding box center [472, 309] width 399 height 565
click at [965, 339] on div "Mappin Location Prince Mohammed Ibn Abdulaziz Al S'Aud ، الرياض، السعودية Pins …" at bounding box center [642, 322] width 1285 height 645
click at [1104, 194] on div "Prince [PERSON_NAME] ، الرياض، السعودية" at bounding box center [1122, 178] width 326 height 85
click at [1111, 186] on input "Prince [PERSON_NAME] ، الرياض، السعودية" at bounding box center [1122, 178] width 326 height 31
click at [1252, 185] on div "Prince [PERSON_NAME] ، الرياض، السعودية" at bounding box center [1122, 178] width 326 height 31
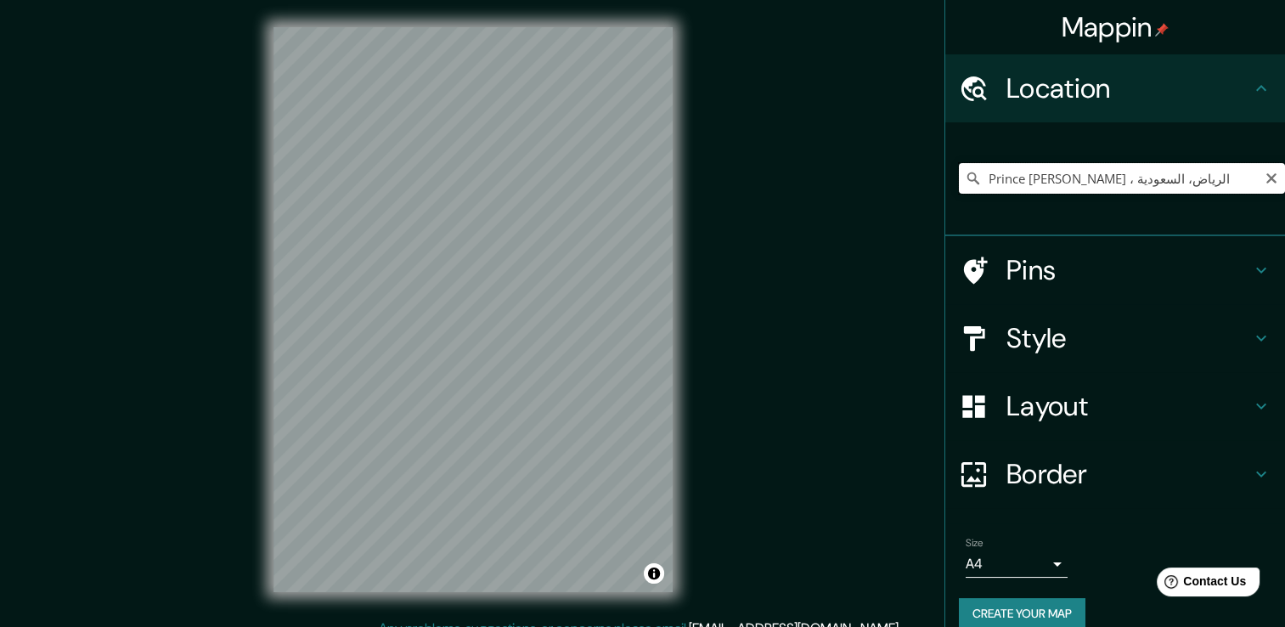
click at [1247, 178] on input "Prince [PERSON_NAME] ، الرياض، السعودية" at bounding box center [1122, 178] width 326 height 31
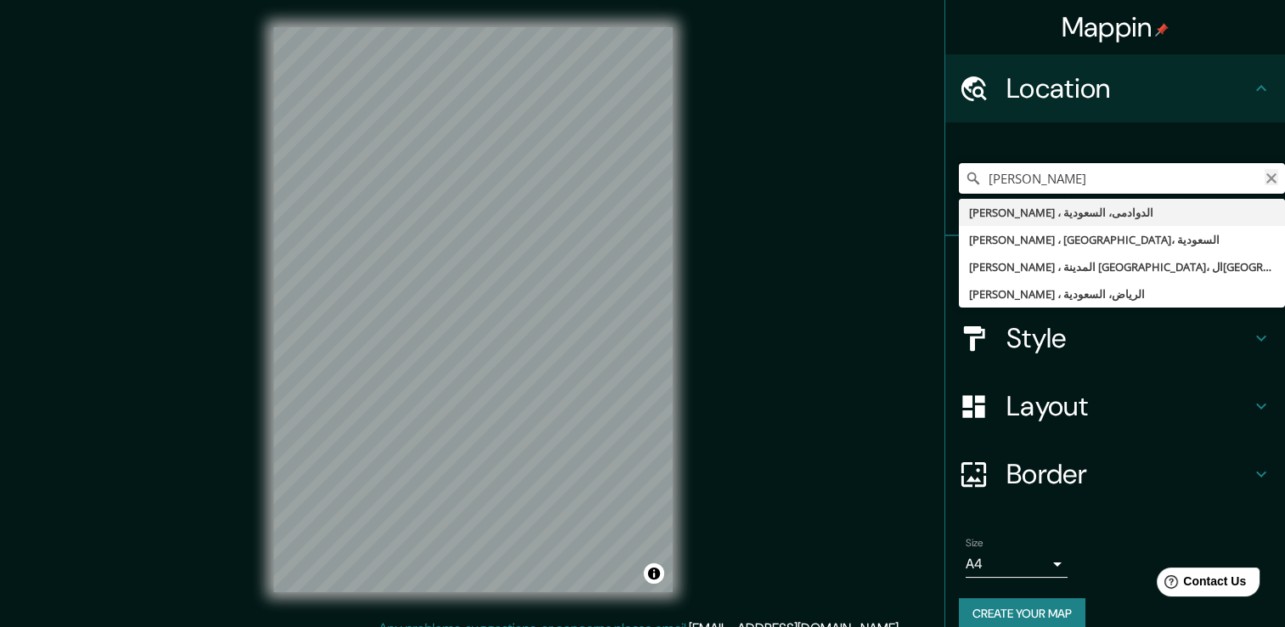
type input "عامر بن اميه الر"
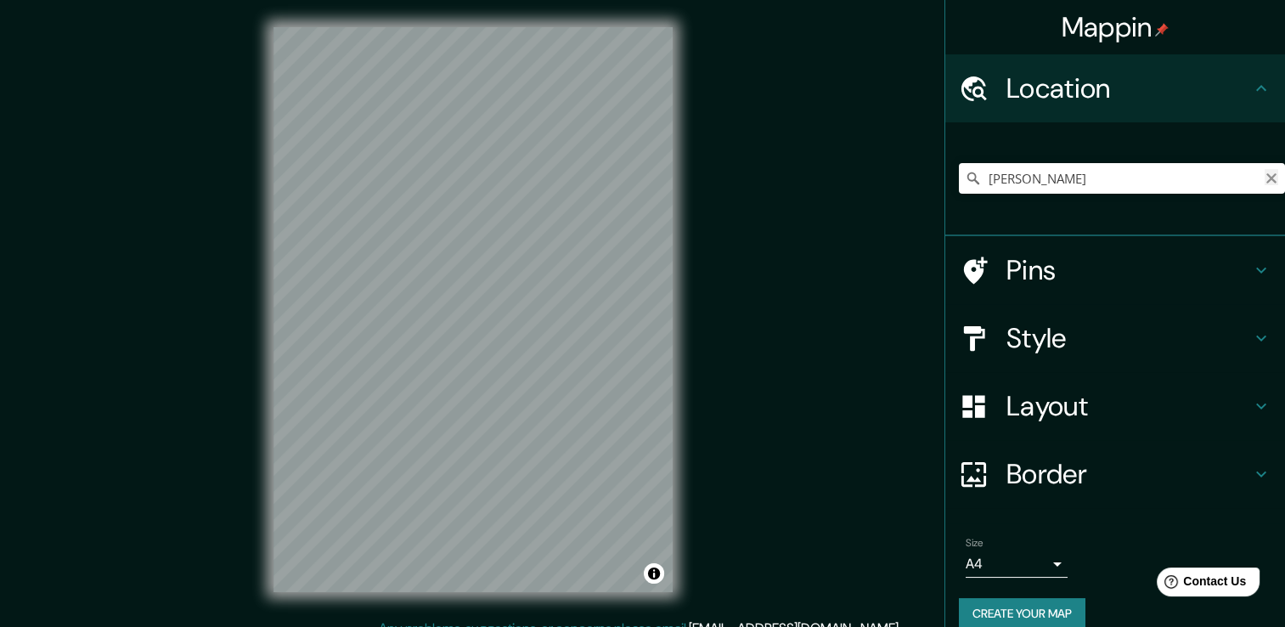
click at [1264, 181] on icon "Clear" at bounding box center [1271, 179] width 14 height 14
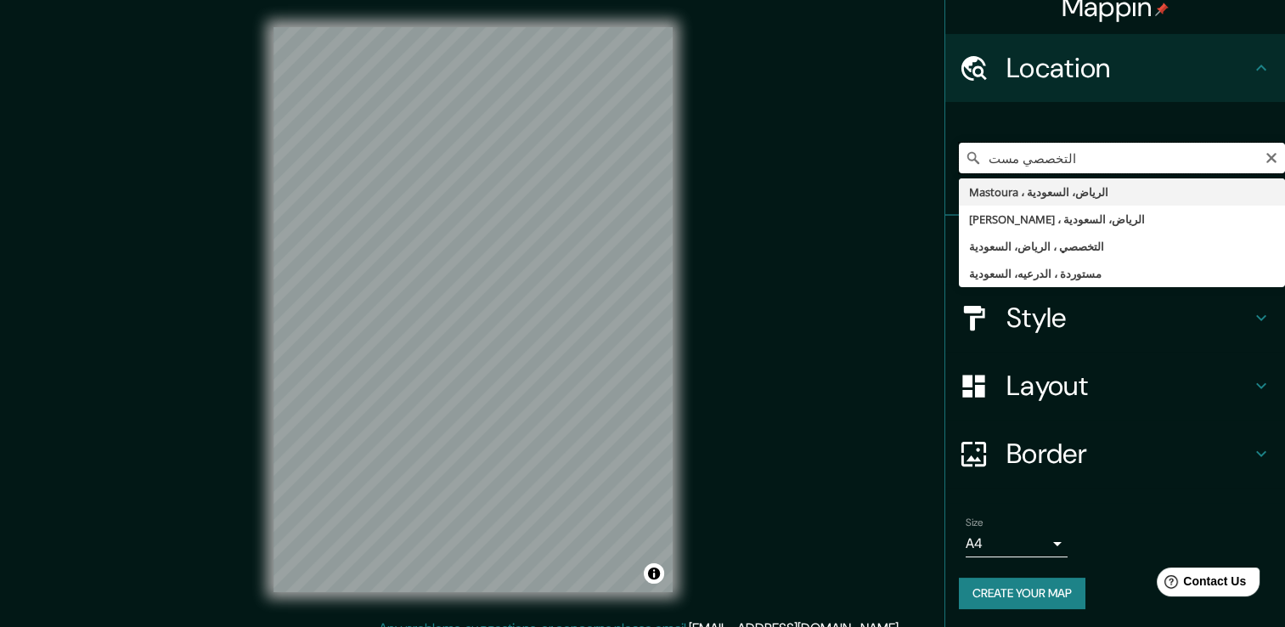
scroll to position [21, 0]
type input "التخصصي مست"
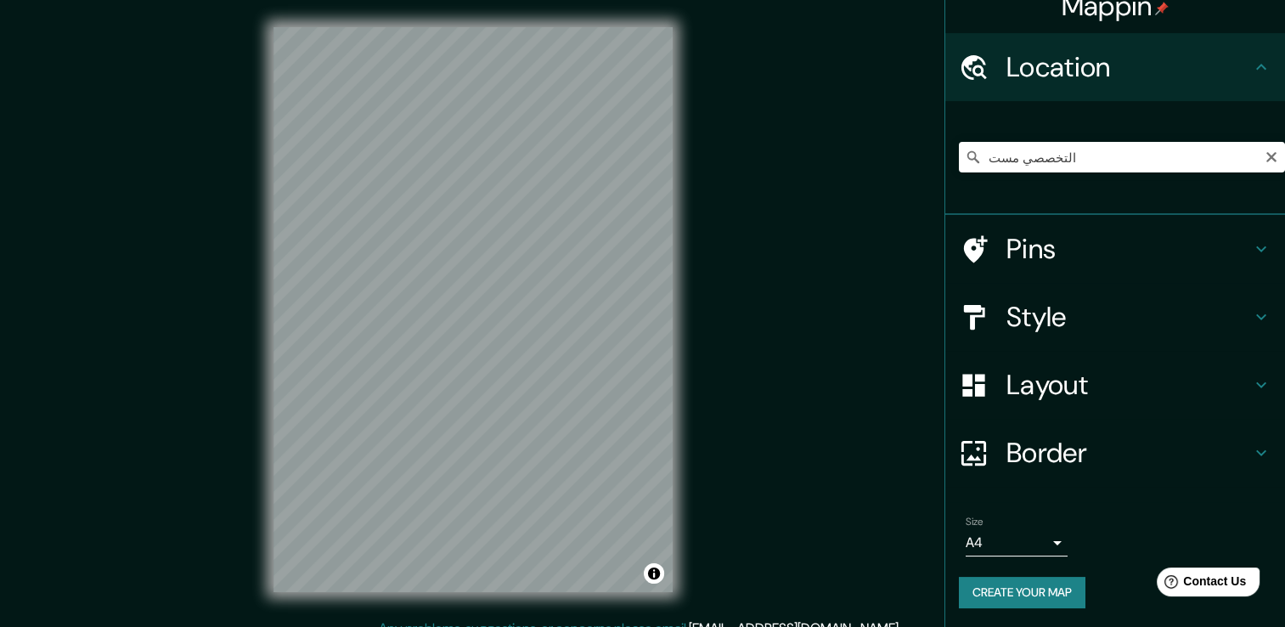
click at [676, 369] on div "© Mapbox © OpenStreetMap Improve this map" at bounding box center [472, 309] width 453 height 618
